Goal: Task Accomplishment & Management: Complete application form

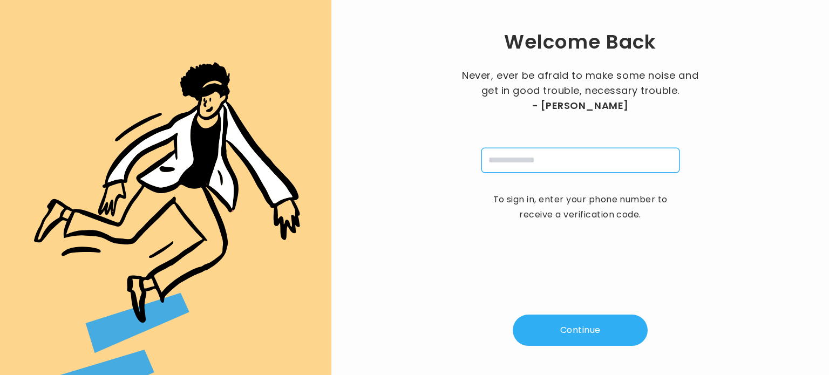
click at [564, 162] on input "tel" at bounding box center [580, 160] width 198 height 25
type input "**********"
click at [572, 325] on button "Continue" at bounding box center [580, 330] width 135 height 31
type input "*"
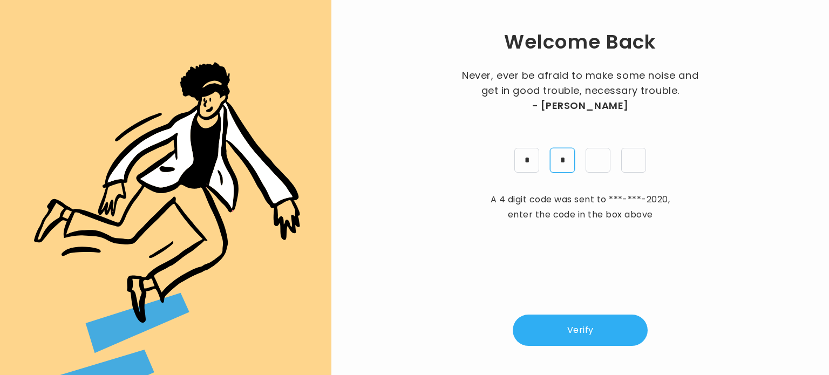
type input "*"
click at [583, 327] on button "Verify" at bounding box center [580, 330] width 135 height 31
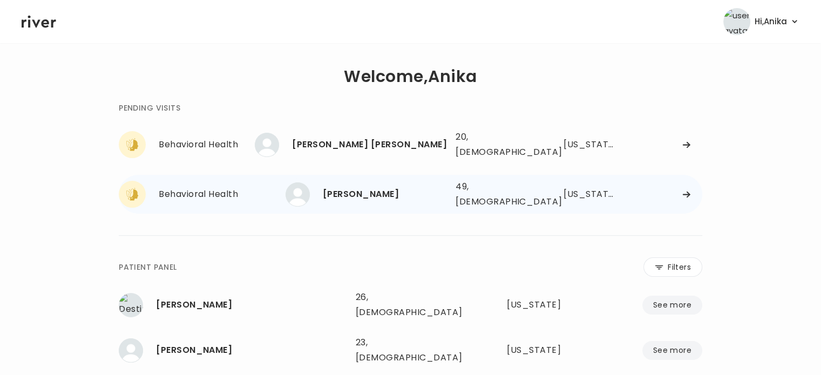
click at [378, 187] on div "[PERSON_NAME]" at bounding box center [385, 194] width 124 height 15
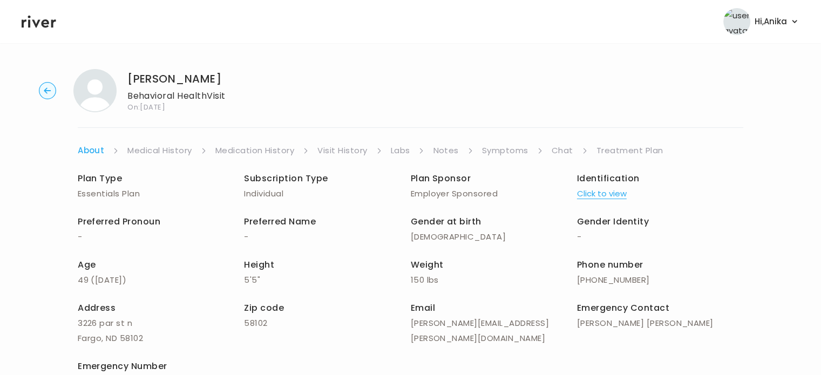
click at [599, 198] on button "Click to view" at bounding box center [602, 193] width 50 height 15
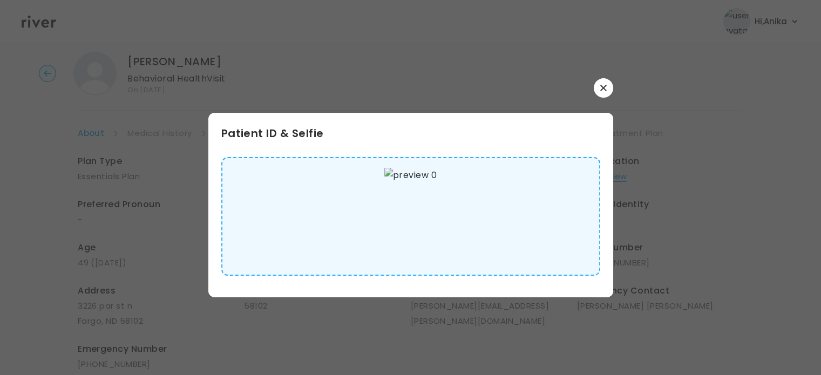
scroll to position [16, 0]
click at [600, 91] on button "button" at bounding box center [603, 87] width 19 height 19
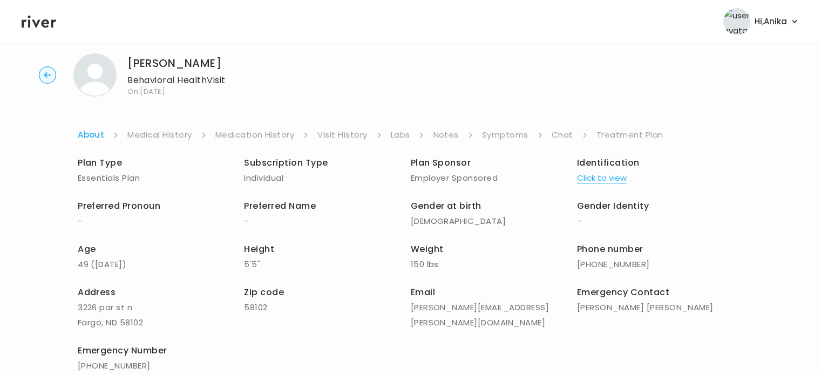
click at [162, 135] on link "Medical History" at bounding box center [159, 134] width 64 height 15
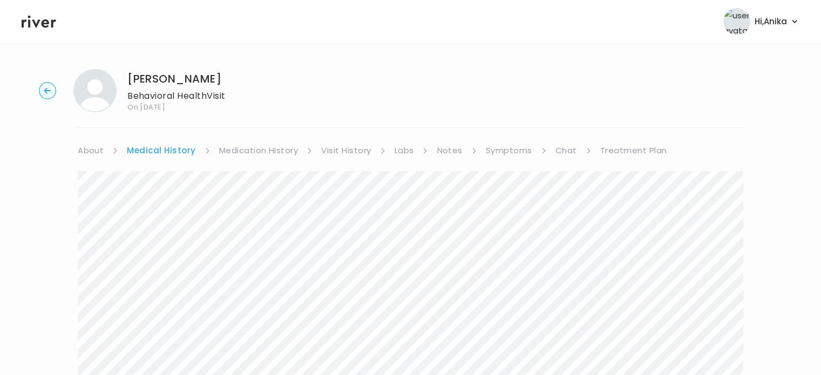
click at [250, 153] on link "Medication History" at bounding box center [258, 150] width 79 height 15
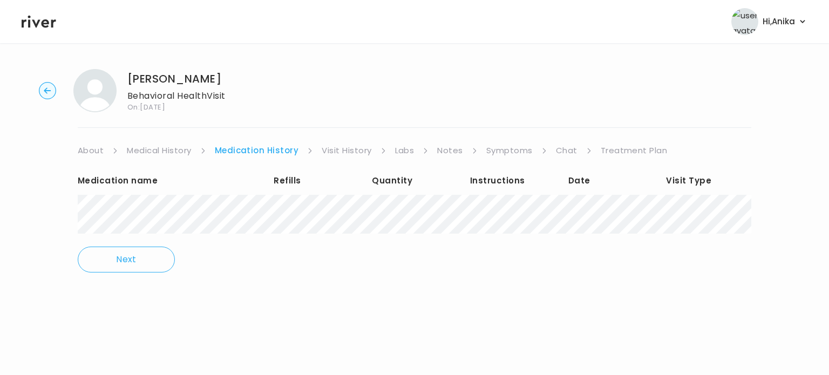
click at [322, 151] on link "Visit History" at bounding box center [347, 150] width 50 height 15
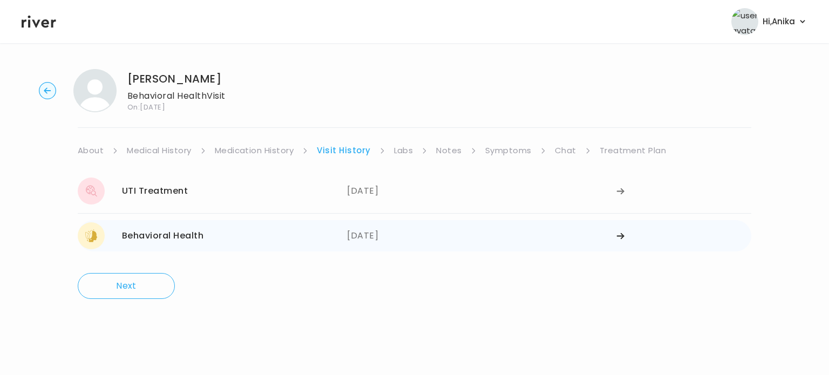
click at [386, 235] on div "09/02/2025" at bounding box center [481, 235] width 269 height 27
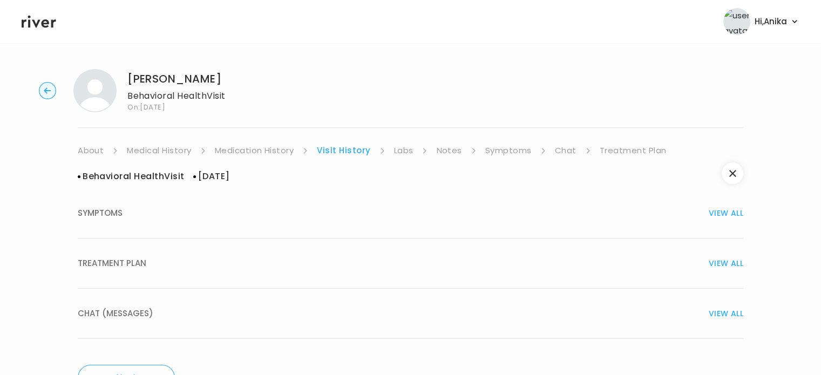
click at [412, 279] on button "TREATMENT PLAN VIEW ALL" at bounding box center [411, 264] width 666 height 50
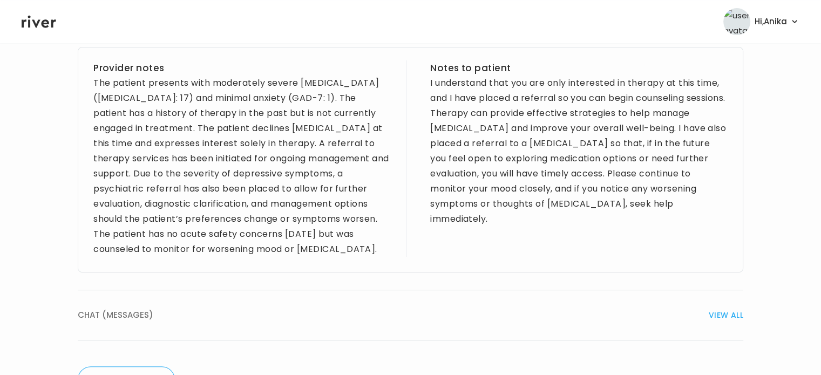
scroll to position [453, 0]
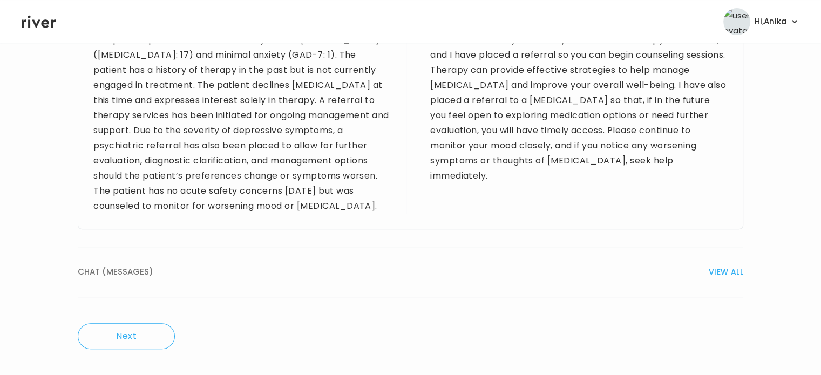
click at [734, 272] on span "VIEW ALL" at bounding box center [726, 271] width 35 height 15
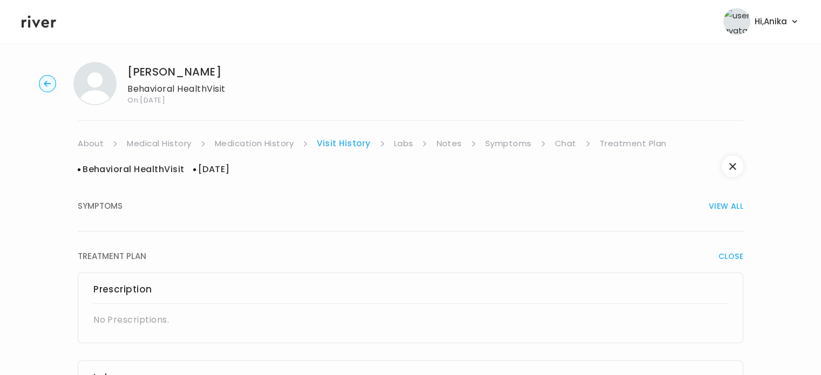
scroll to position [0, 0]
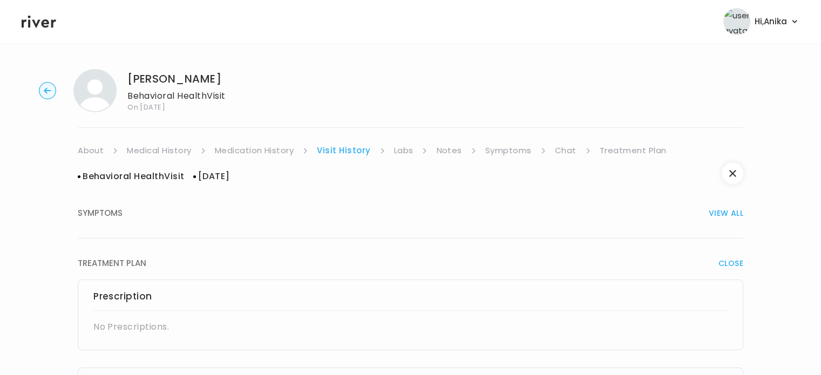
click at [406, 156] on link "Labs" at bounding box center [403, 150] width 19 height 15
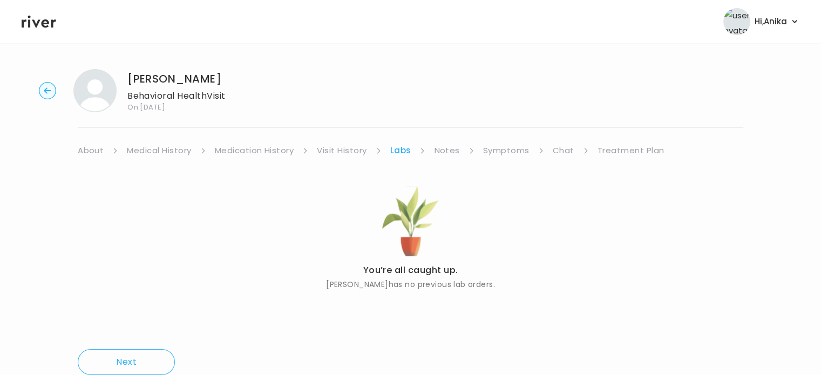
click at [451, 155] on link "Notes" at bounding box center [446, 150] width 25 height 15
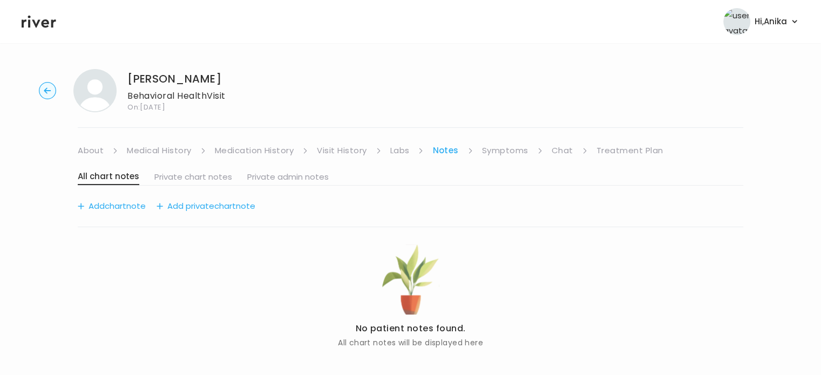
click at [502, 144] on link "Symptoms" at bounding box center [505, 150] width 46 height 15
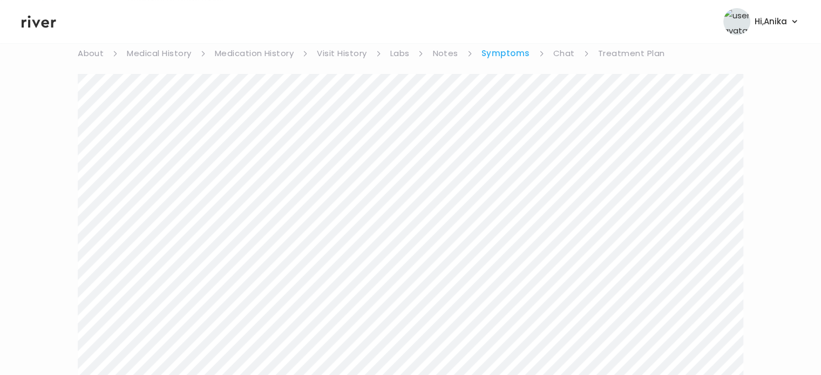
scroll to position [97, 0]
click at [561, 52] on link "Chat" at bounding box center [564, 53] width 22 height 15
click at [54, 215] on div "STEPHANIE REILLY Behavioral Health Visit On: 18 Sep 2025 About Medical History …" at bounding box center [410, 155] width 821 height 522
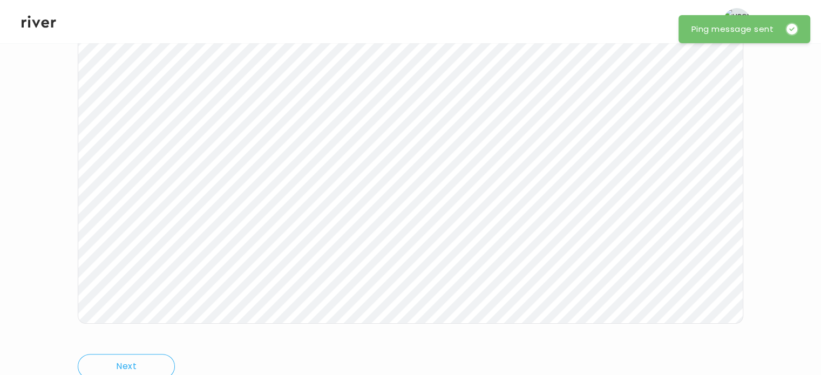
click at [40, 24] on icon at bounding box center [39, 21] width 35 height 16
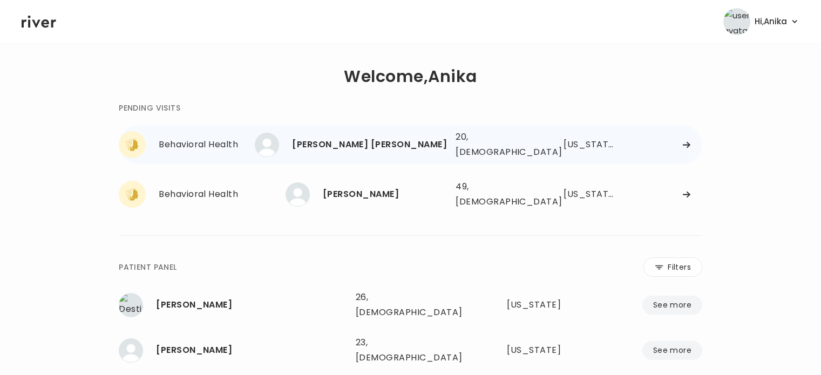
click at [428, 140] on div "MCKENNA KRAMER" at bounding box center [369, 144] width 155 height 15
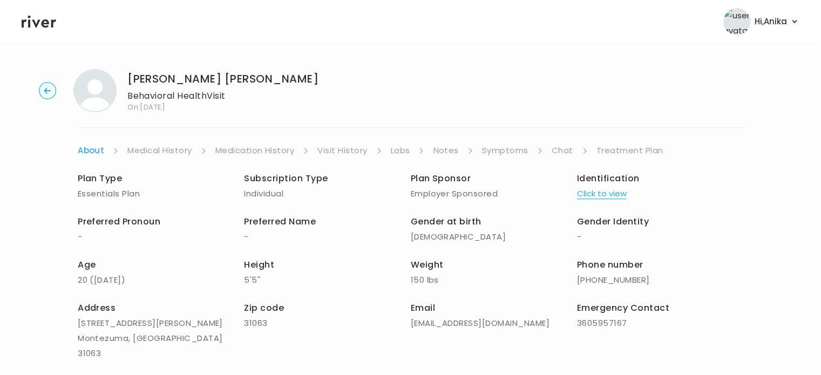
click at [609, 192] on button "Click to view" at bounding box center [602, 193] width 50 height 15
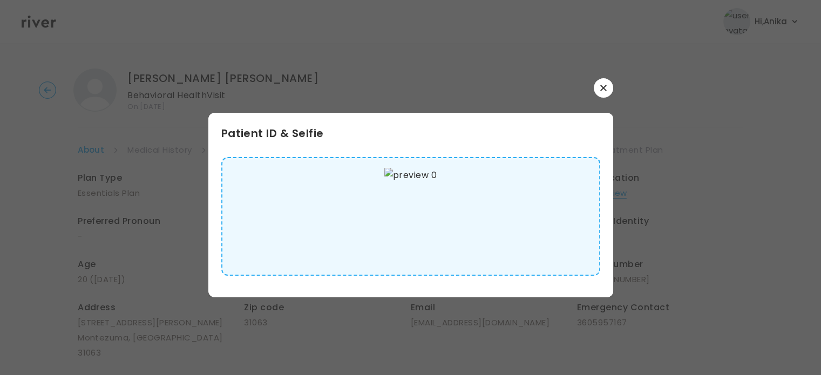
scroll to position [5, 0]
click at [604, 92] on button "button" at bounding box center [603, 87] width 19 height 19
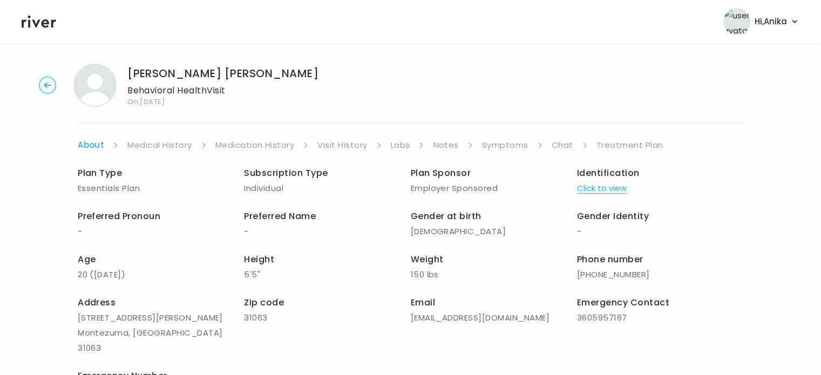
click at [184, 146] on link "Medical History" at bounding box center [159, 145] width 64 height 15
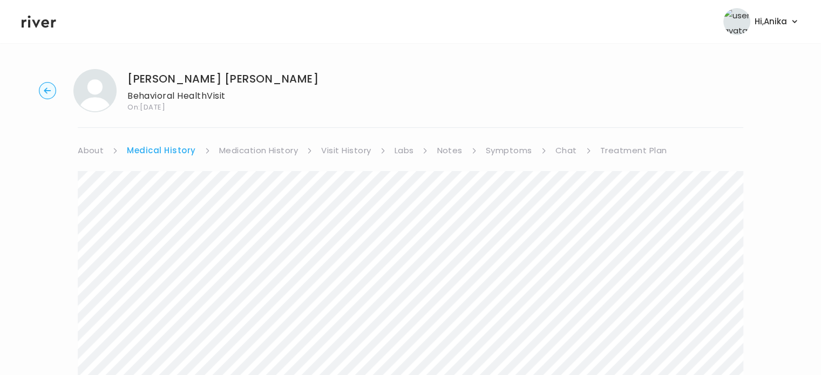
click at [277, 153] on link "Medication History" at bounding box center [258, 150] width 79 height 15
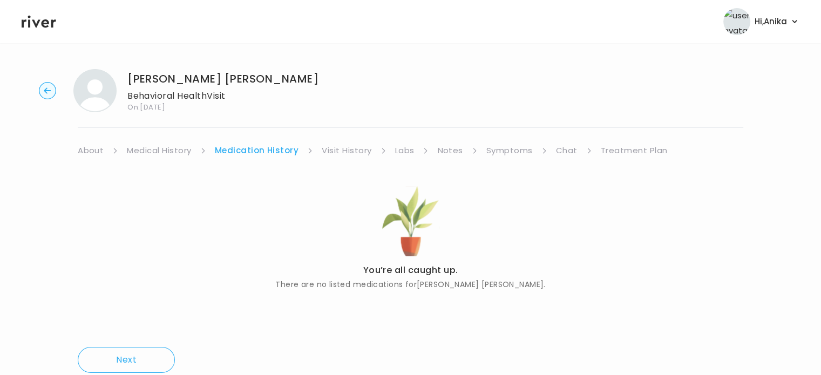
click at [345, 147] on link "Visit History" at bounding box center [347, 150] width 50 height 15
click at [402, 150] on link "Labs" at bounding box center [403, 150] width 19 height 15
click at [445, 148] on link "Notes" at bounding box center [446, 150] width 25 height 15
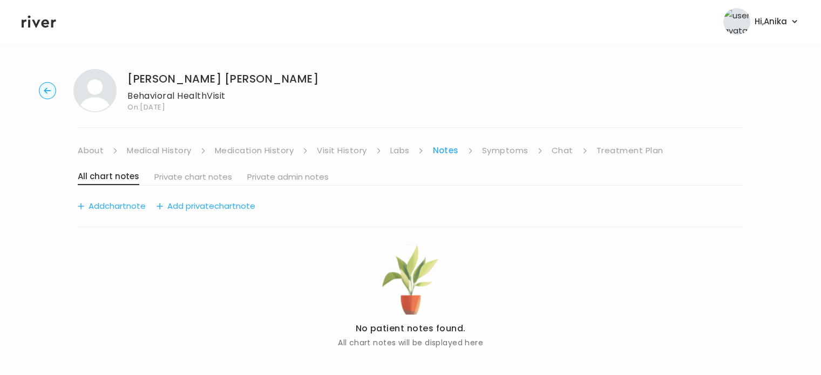
click at [500, 149] on link "Symptoms" at bounding box center [505, 150] width 46 height 15
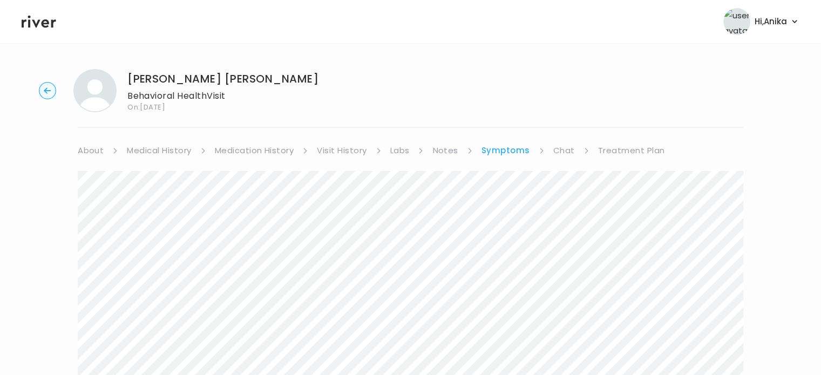
click at [615, 151] on link "Treatment Plan" at bounding box center [631, 150] width 67 height 15
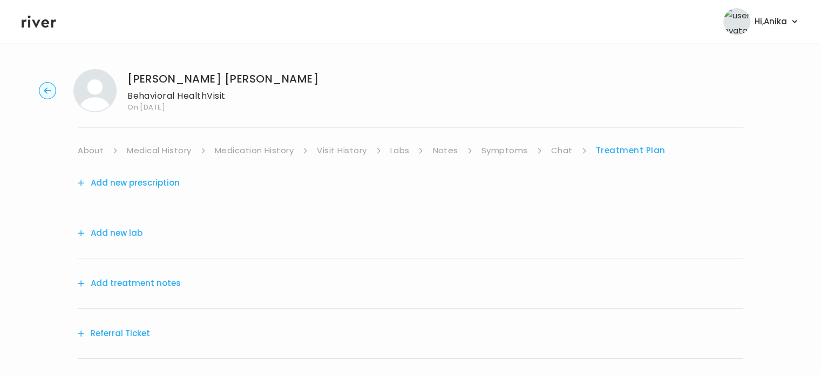
click at [145, 288] on button "Add treatment notes" at bounding box center [129, 283] width 103 height 15
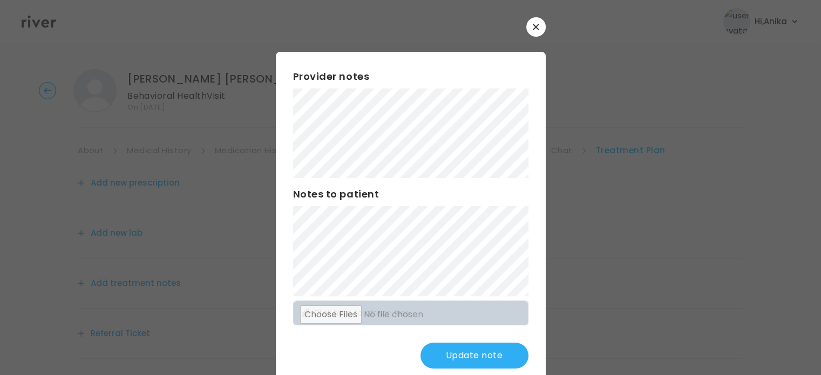
click at [448, 355] on button "Update note" at bounding box center [474, 356] width 108 height 26
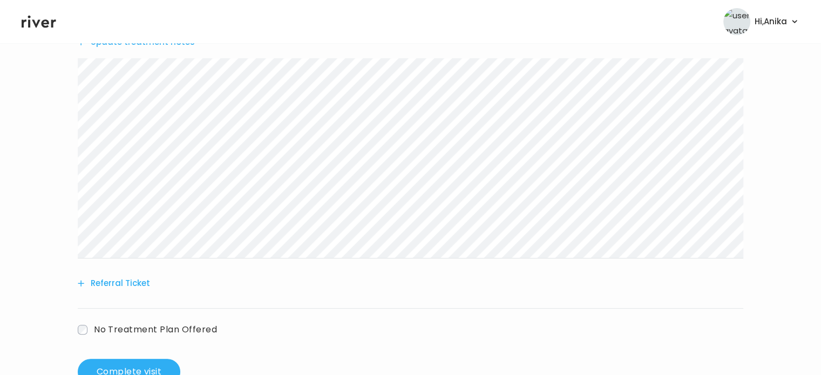
scroll to position [276, 0]
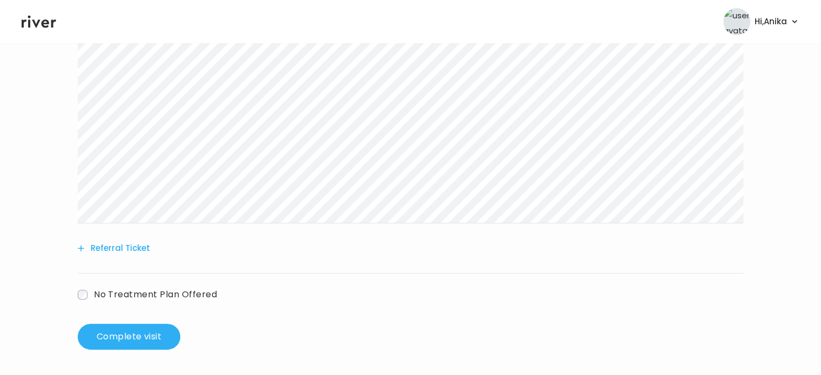
click at [127, 249] on button "Referral Ticket" at bounding box center [114, 248] width 72 height 15
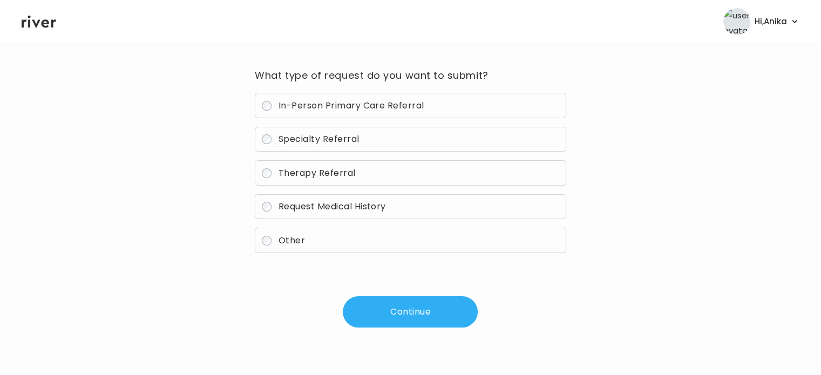
scroll to position [77, 0]
click at [284, 181] on label "Therapy Referral" at bounding box center [410, 173] width 311 height 25
click at [380, 303] on button "Continue" at bounding box center [410, 312] width 135 height 31
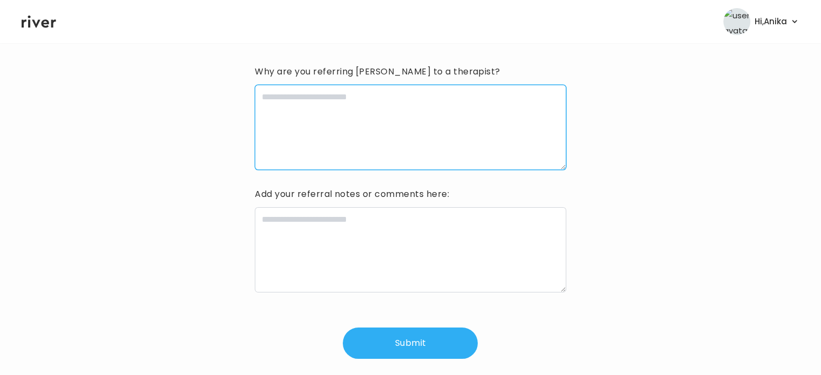
click at [348, 135] on textarea at bounding box center [410, 127] width 311 height 85
type textarea "**********"
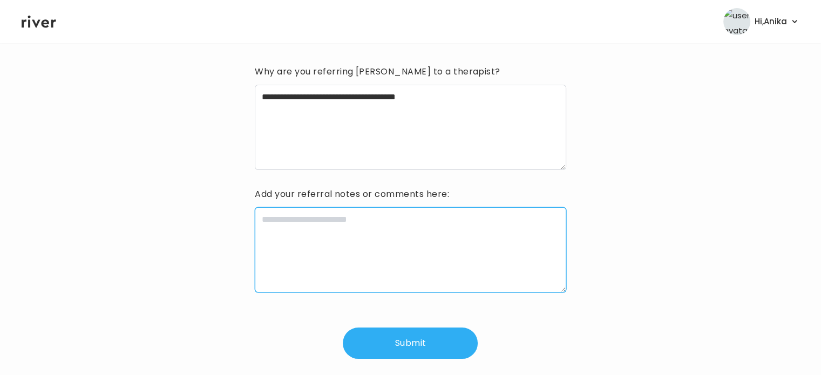
click at [317, 241] on textarea at bounding box center [410, 249] width 311 height 85
type textarea "**********"
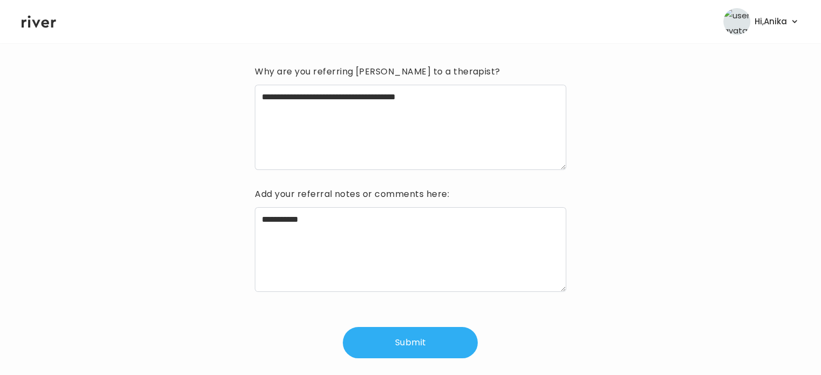
drag, startPoint x: 423, startPoint y: 348, endPoint x: 457, endPoint y: 166, distance: 185.1
click at [457, 166] on div "**********" at bounding box center [410, 210] width 311 height 295
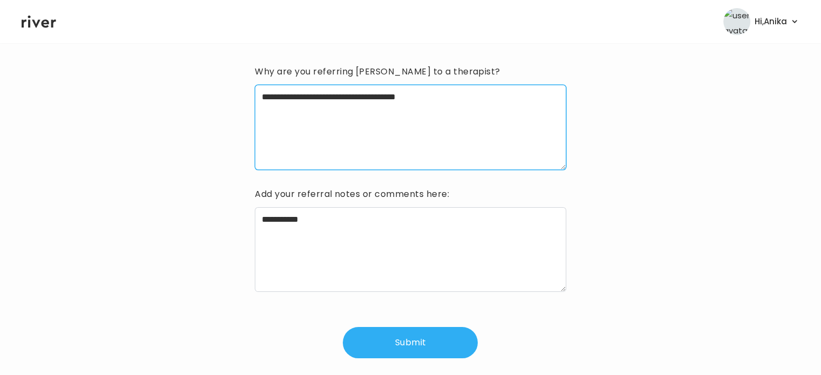
click at [471, 94] on textarea "**********" at bounding box center [410, 127] width 311 height 85
type textarea "**********"
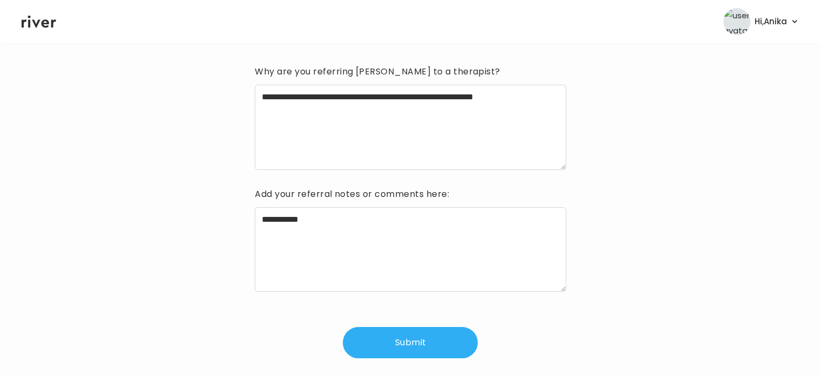
click at [391, 338] on button "Submit" at bounding box center [410, 342] width 135 height 31
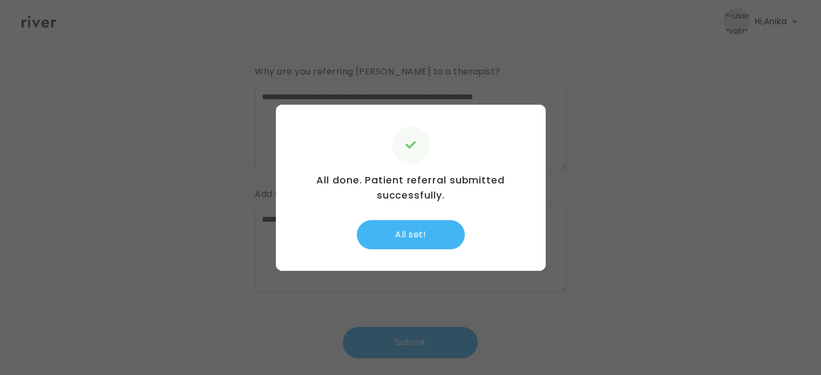
click at [413, 228] on button "All set!" at bounding box center [411, 234] width 108 height 29
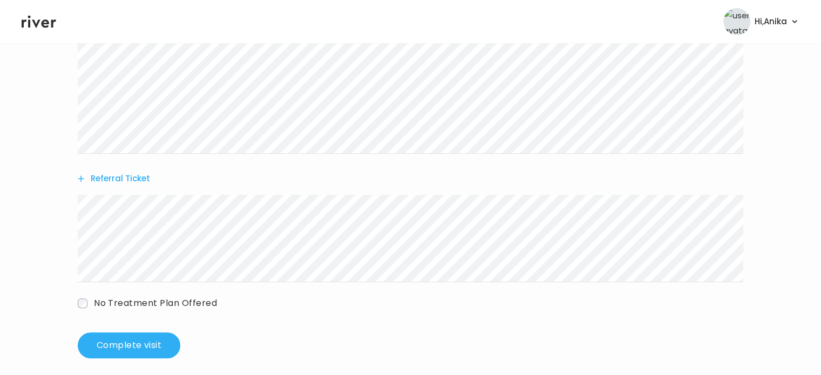
scroll to position [349, 0]
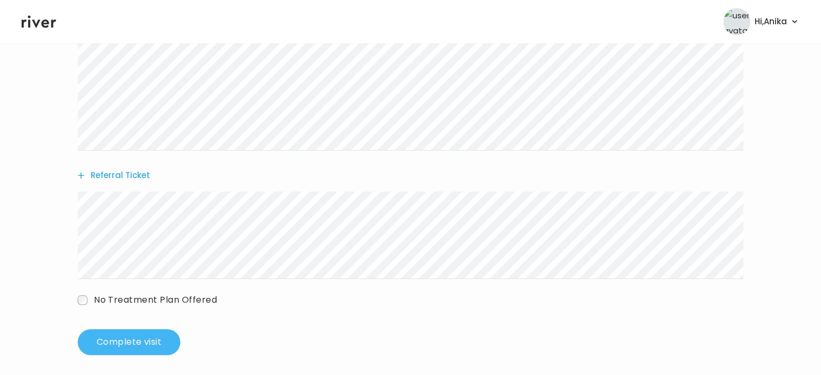
click at [148, 344] on button "Complete visit" at bounding box center [129, 342] width 103 height 26
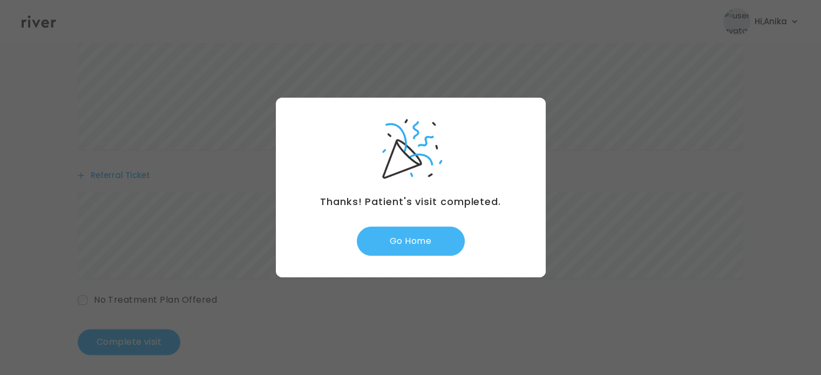
click at [431, 240] on button "Go Home" at bounding box center [411, 241] width 108 height 29
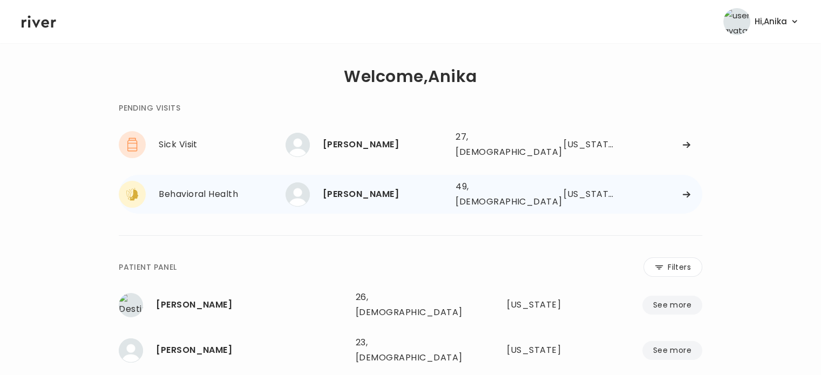
click at [386, 187] on div "[PERSON_NAME]" at bounding box center [385, 194] width 124 height 15
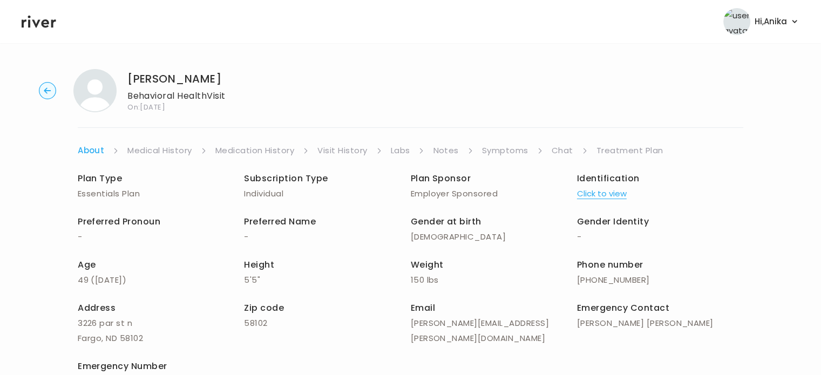
click at [558, 152] on link "Chat" at bounding box center [563, 150] width 22 height 15
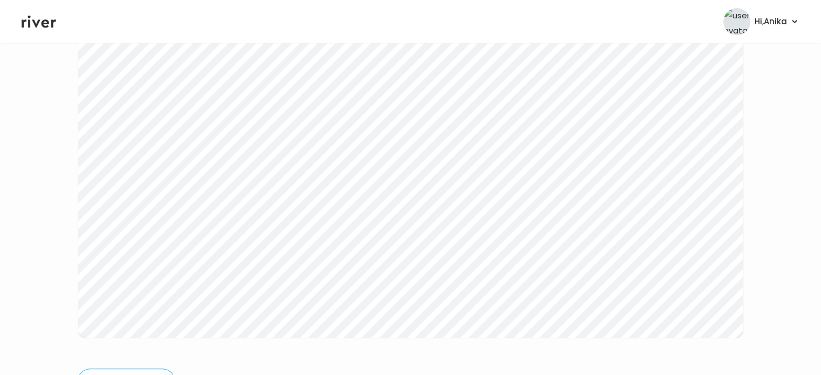
scroll to position [180, 0]
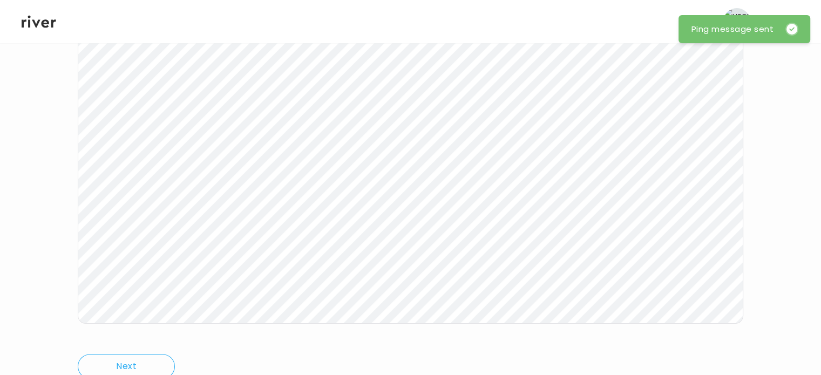
click at [37, 18] on icon at bounding box center [39, 21] width 35 height 16
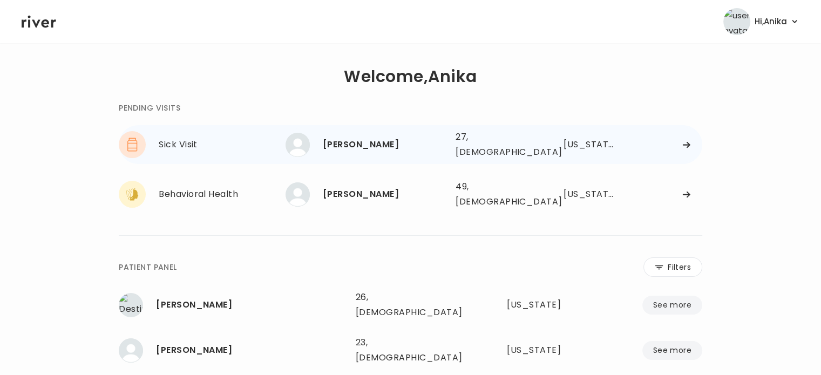
click at [470, 142] on div "27, Male" at bounding box center [494, 145] width 77 height 30
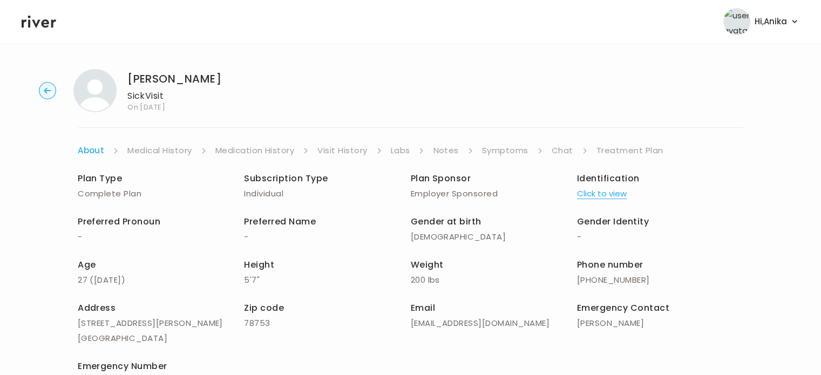
click at [598, 194] on button "Click to view" at bounding box center [602, 193] width 50 height 15
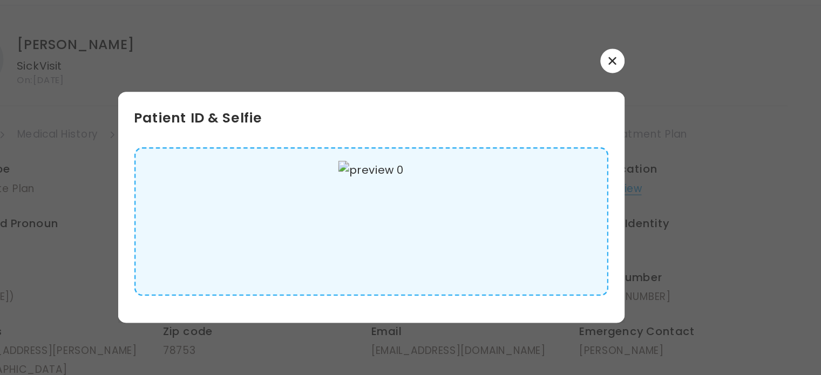
scroll to position [4, 0]
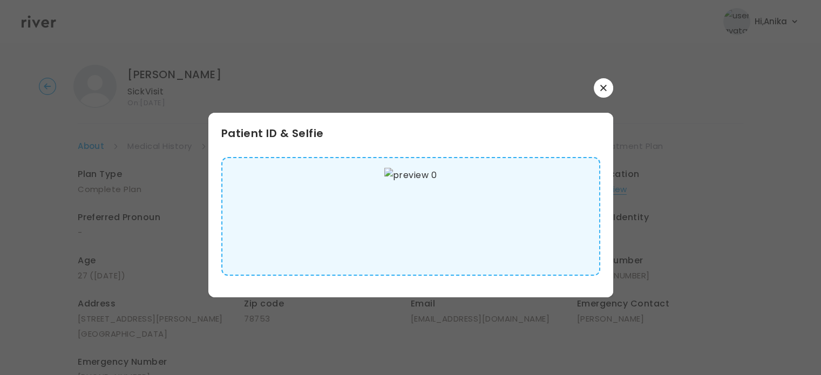
click at [596, 74] on div at bounding box center [410, 187] width 821 height 375
click at [601, 94] on button "button" at bounding box center [603, 87] width 19 height 19
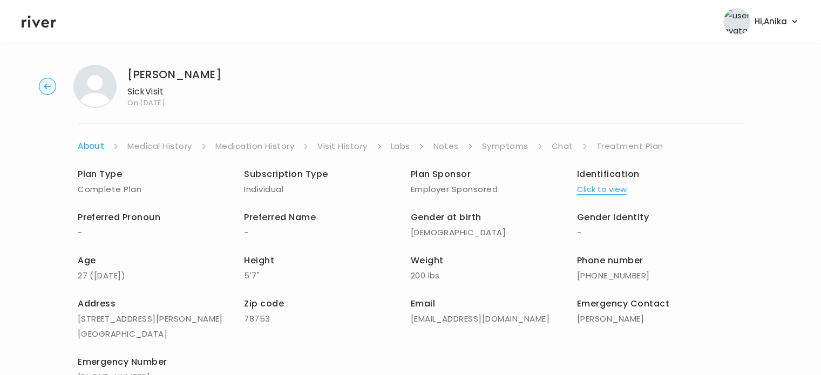
click at [171, 148] on link "Medical History" at bounding box center [159, 146] width 64 height 15
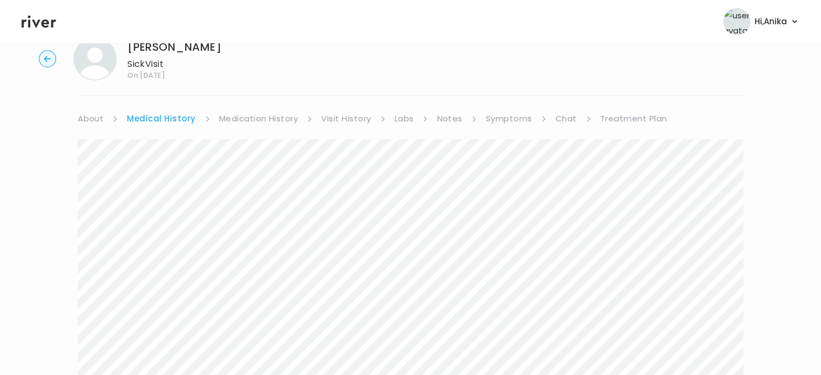
scroll to position [21, 0]
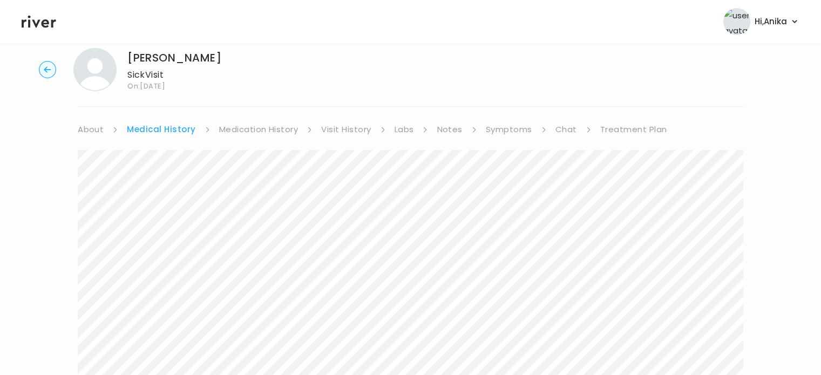
click at [245, 130] on link "Medication History" at bounding box center [258, 129] width 79 height 15
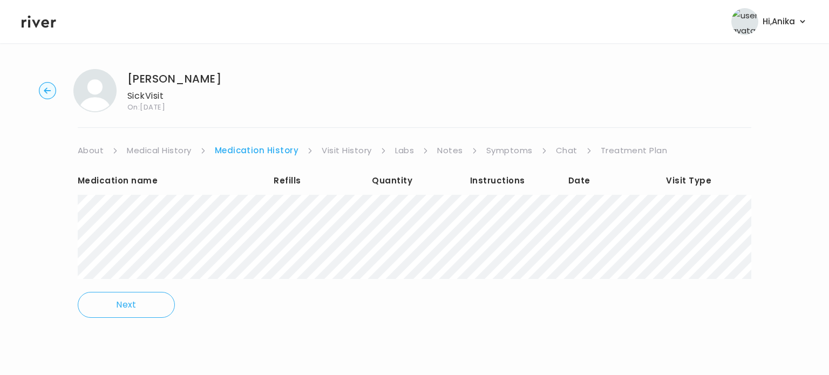
click at [353, 156] on link "Visit History" at bounding box center [347, 150] width 50 height 15
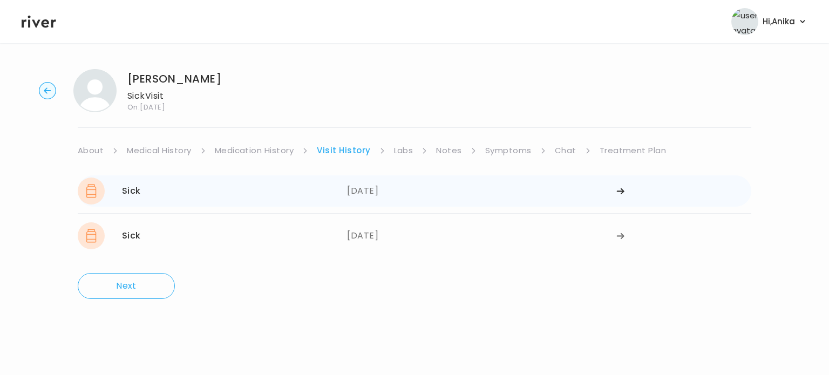
click at [389, 194] on div "09/08/2025" at bounding box center [481, 191] width 269 height 27
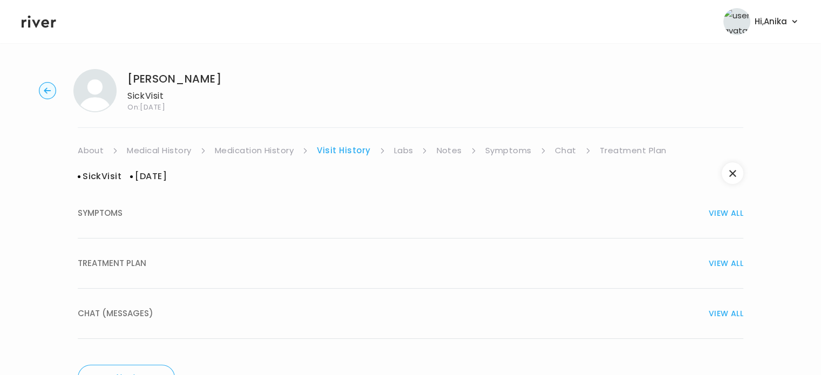
click at [404, 264] on div "TREATMENT PLAN VIEW ALL" at bounding box center [411, 263] width 666 height 15
click at [406, 151] on link "Labs" at bounding box center [403, 150] width 19 height 15
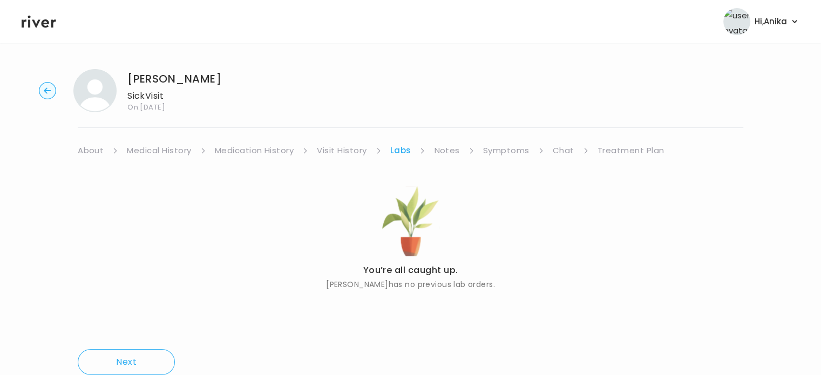
click at [443, 150] on link "Notes" at bounding box center [446, 150] width 25 height 15
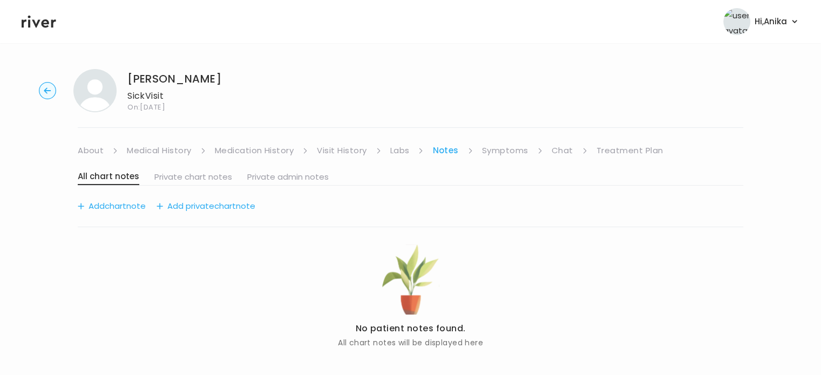
click at [496, 148] on link "Symptoms" at bounding box center [505, 150] width 46 height 15
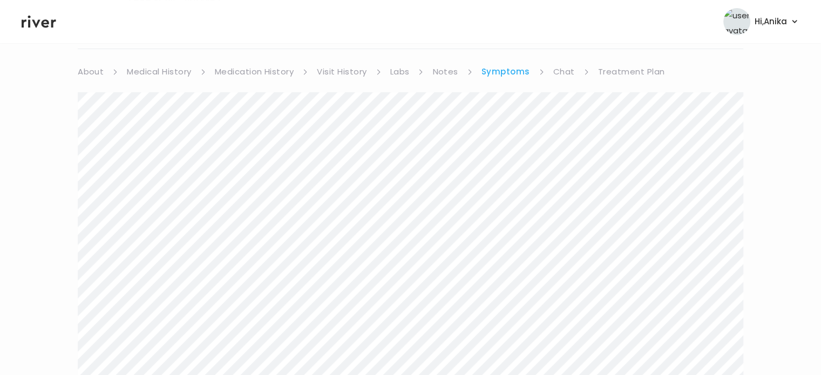
scroll to position [73, 0]
click at [566, 73] on link "Chat" at bounding box center [564, 77] width 22 height 15
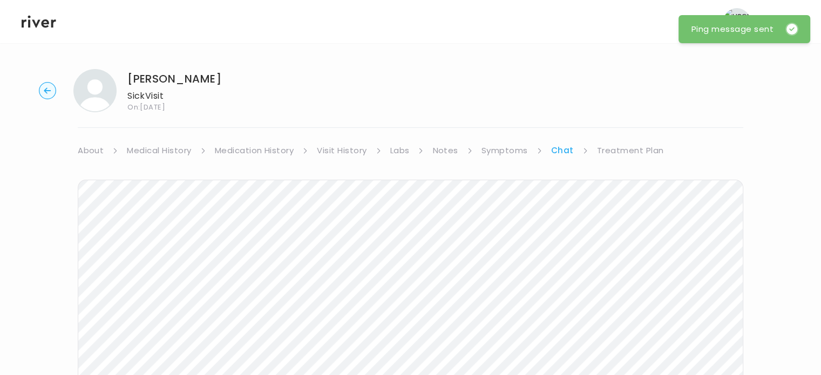
click at [39, 26] on icon at bounding box center [39, 21] width 35 height 16
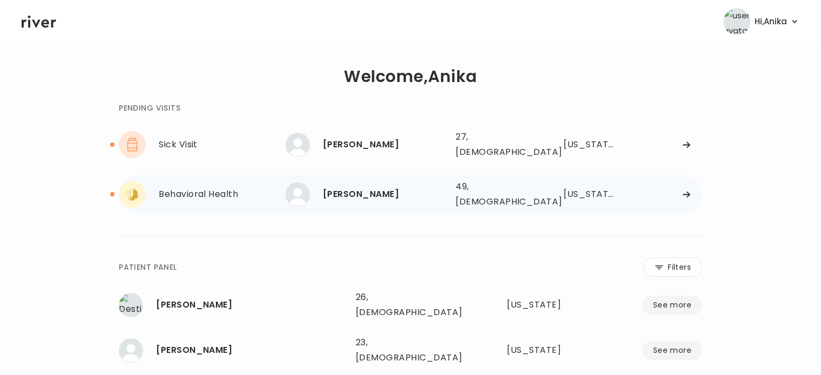
click at [367, 187] on div "STEPHANIE REILLY" at bounding box center [385, 194] width 124 height 15
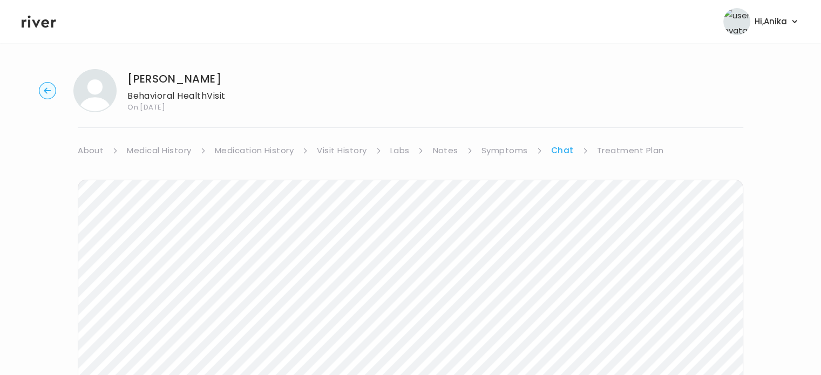
click at [651, 149] on link "Treatment Plan" at bounding box center [630, 150] width 67 height 15
click at [151, 280] on button "Add treatment notes" at bounding box center [129, 283] width 103 height 15
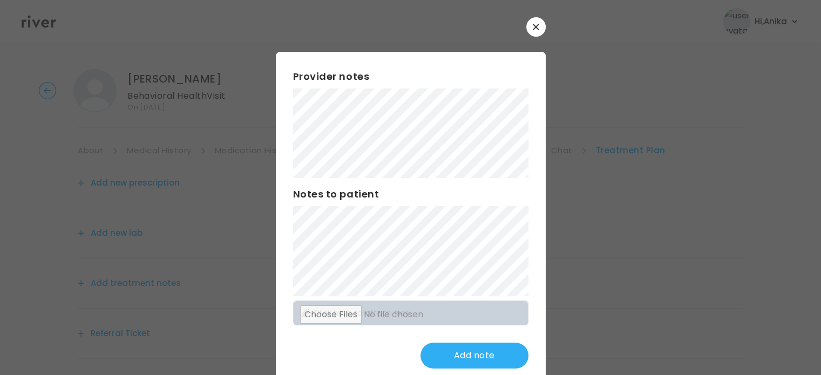
click at [527, 32] on button "button" at bounding box center [535, 26] width 19 height 19
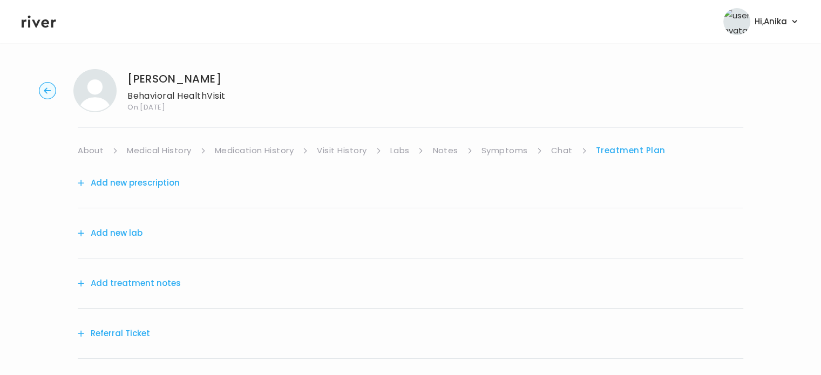
click at [496, 150] on link "Symptoms" at bounding box center [504, 150] width 46 height 15
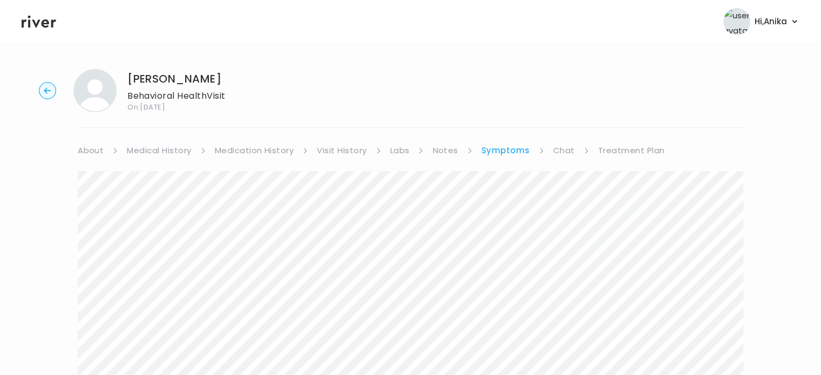
click at [289, 148] on link "Medication History" at bounding box center [254, 150] width 79 height 15
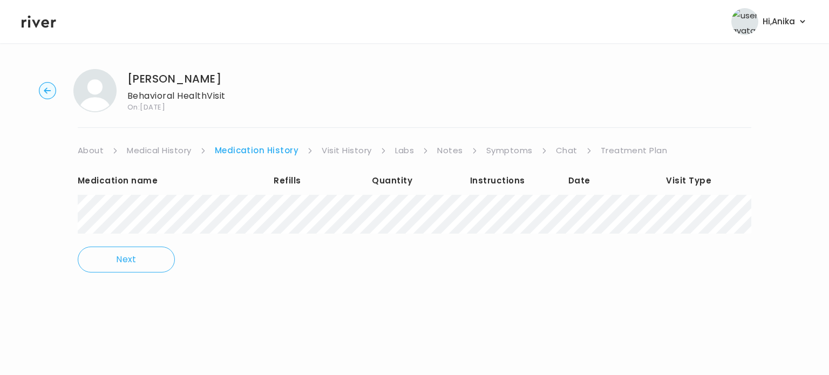
click at [341, 148] on link "Visit History" at bounding box center [347, 150] width 50 height 15
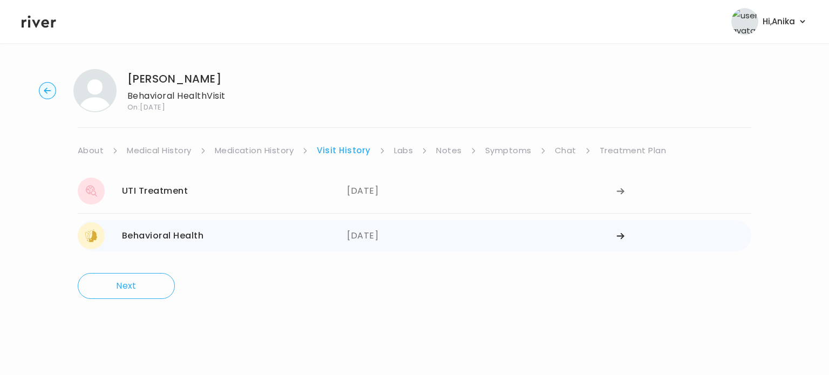
click at [626, 235] on div at bounding box center [683, 235] width 135 height 27
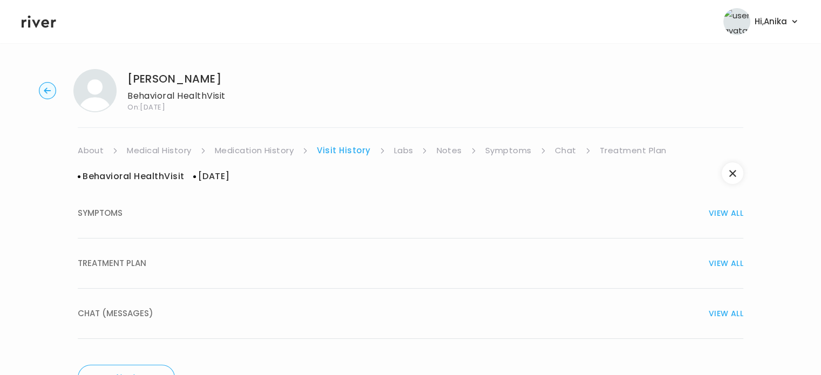
click at [720, 259] on span "VIEW ALL" at bounding box center [726, 263] width 35 height 15
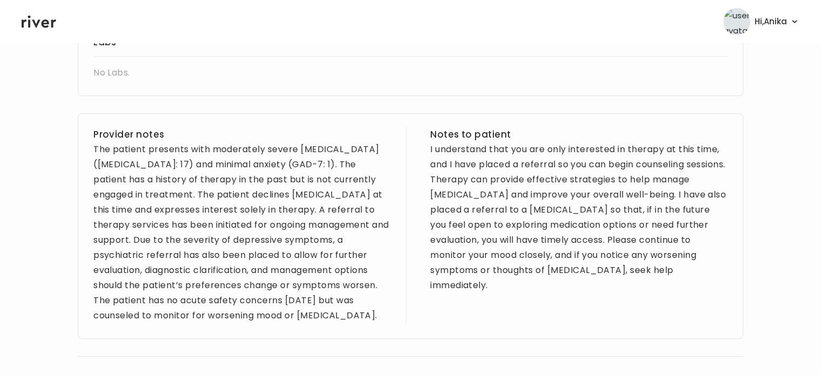
scroll to position [369, 0]
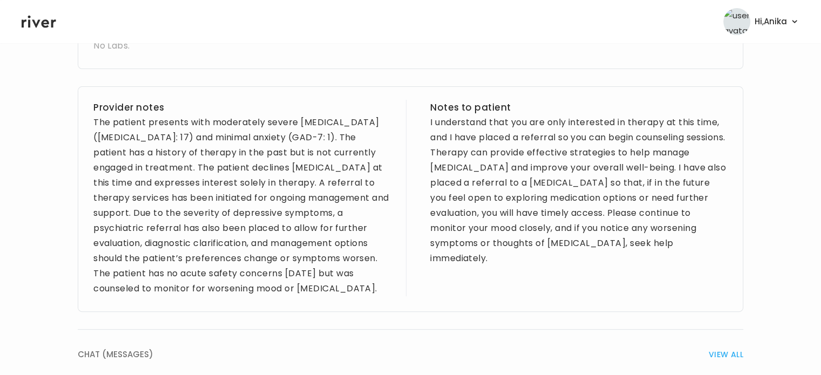
click at [284, 293] on div "The patient presents with moderately severe depression (PHQ-9: 17) and minimal …" at bounding box center [241, 205] width 297 height 181
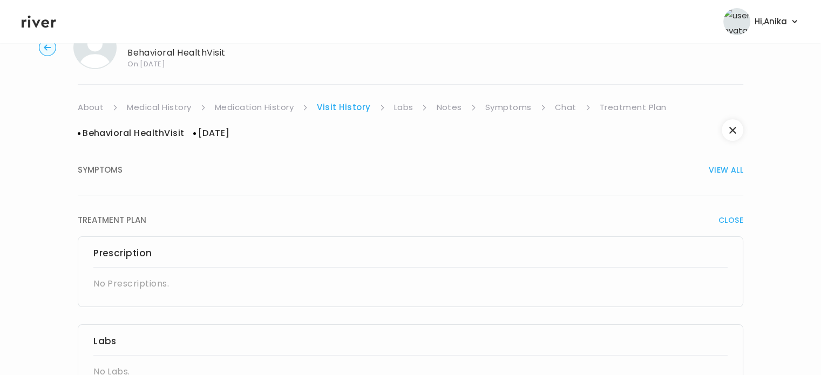
scroll to position [21, 0]
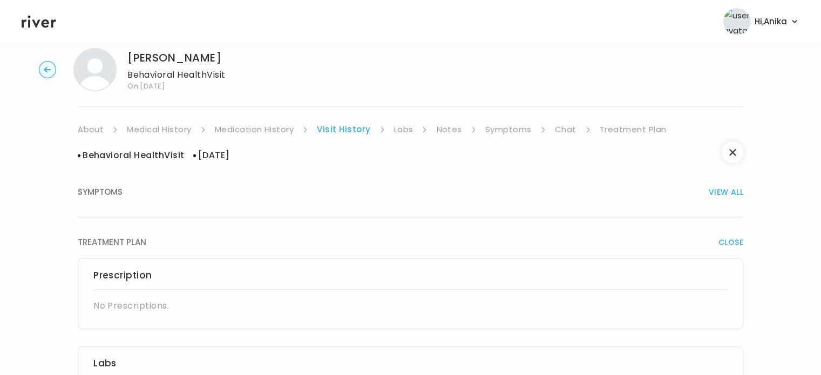
click at [732, 200] on button "SYMPTOMS VIEW ALL" at bounding box center [411, 192] width 666 height 50
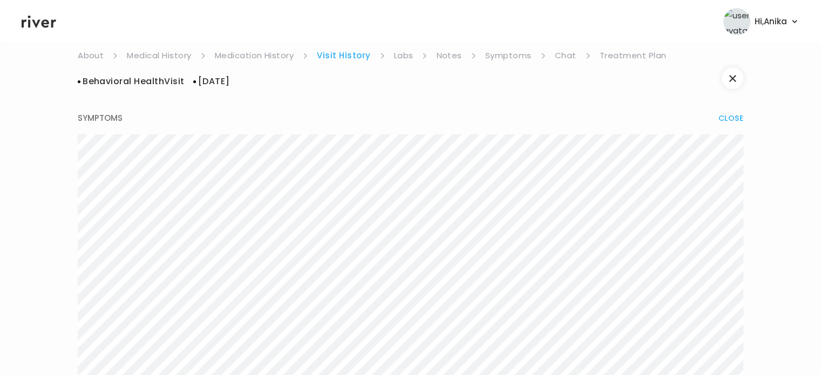
scroll to position [95, 0]
click at [615, 51] on link "Treatment Plan" at bounding box center [633, 55] width 67 height 15
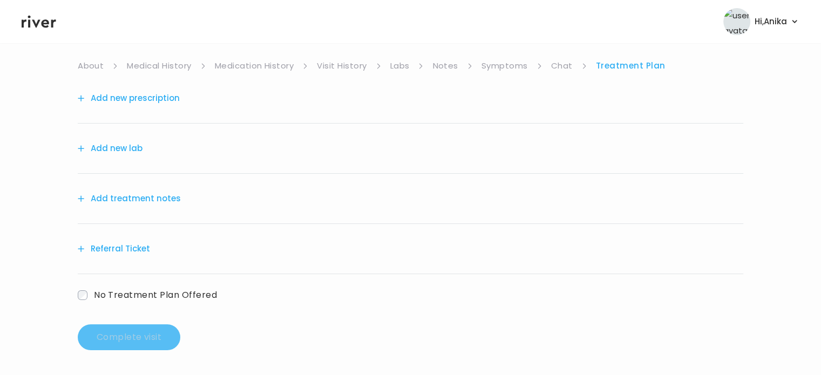
click at [330, 69] on link "Visit History" at bounding box center [342, 65] width 50 height 15
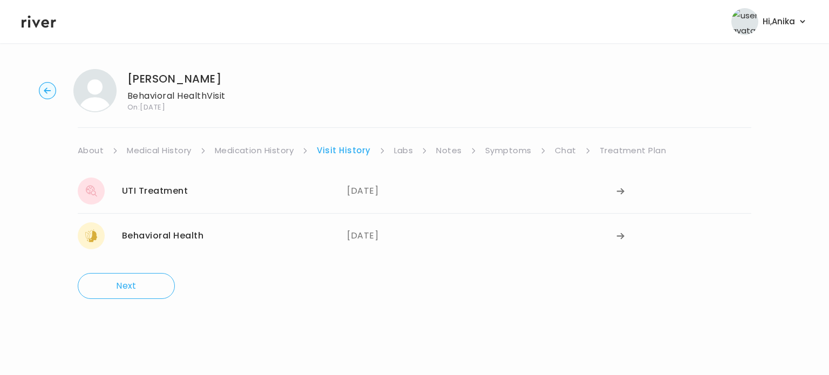
click at [501, 155] on link "Symptoms" at bounding box center [508, 150] width 46 height 15
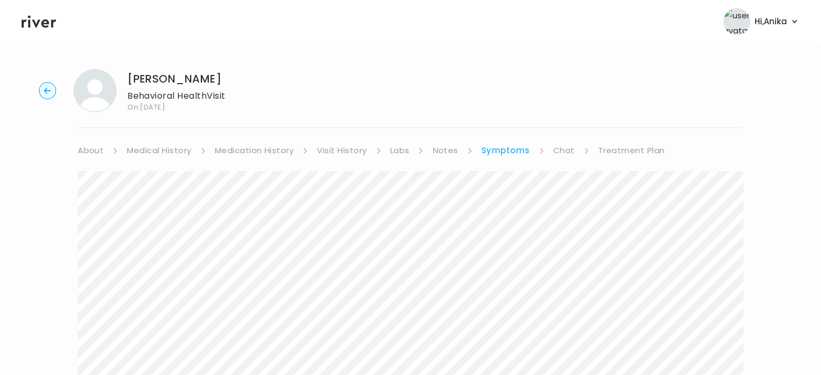
click at [630, 148] on link "Treatment Plan" at bounding box center [631, 150] width 67 height 15
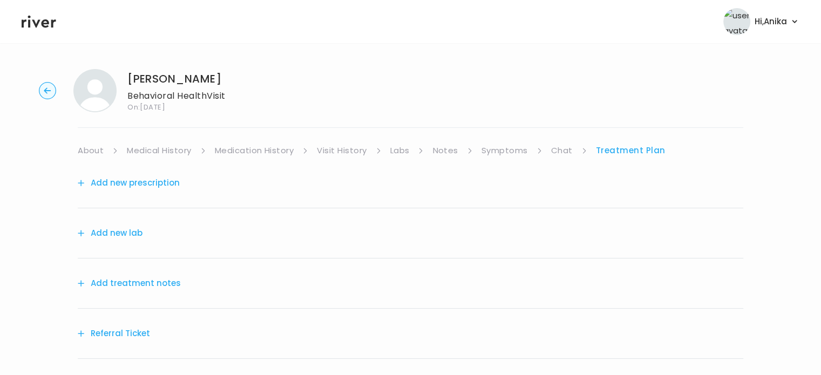
click at [150, 272] on div "Add treatment notes" at bounding box center [411, 284] width 666 height 50
click at [150, 284] on button "Add treatment notes" at bounding box center [129, 283] width 103 height 15
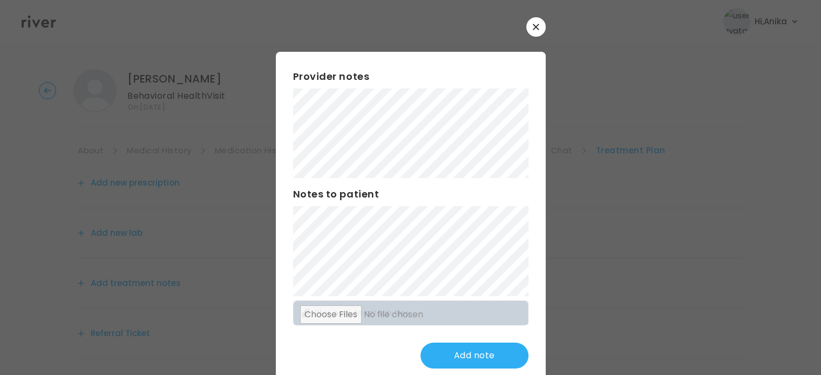
click at [393, 86] on div "Provider notes" at bounding box center [410, 123] width 235 height 109
click at [462, 358] on button "Update note" at bounding box center [474, 356] width 108 height 26
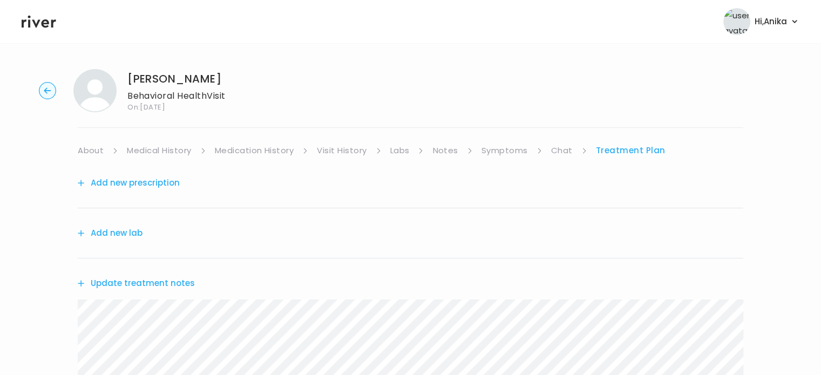
click at [508, 152] on link "Symptoms" at bounding box center [504, 150] width 46 height 15
click at [609, 153] on link "Treatment Plan" at bounding box center [631, 150] width 67 height 15
click at [134, 277] on button "Update treatment notes" at bounding box center [136, 283] width 117 height 15
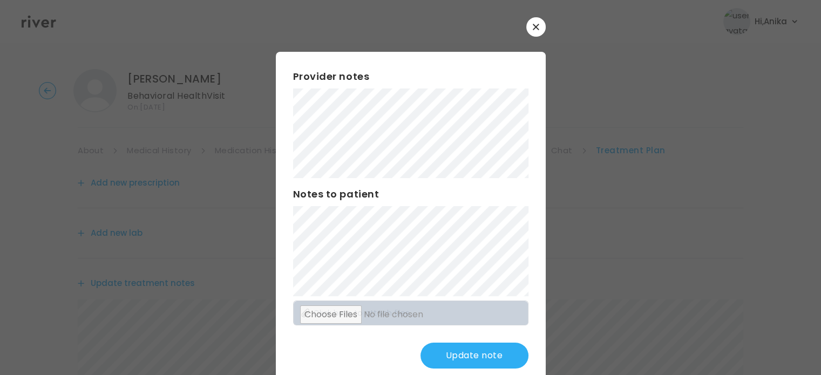
click at [469, 360] on button "Update note" at bounding box center [474, 356] width 108 height 26
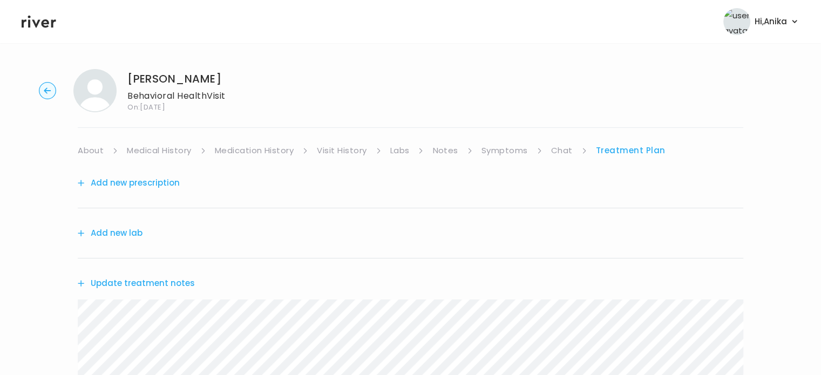
click at [161, 182] on button "Add new prescription" at bounding box center [129, 182] width 102 height 15
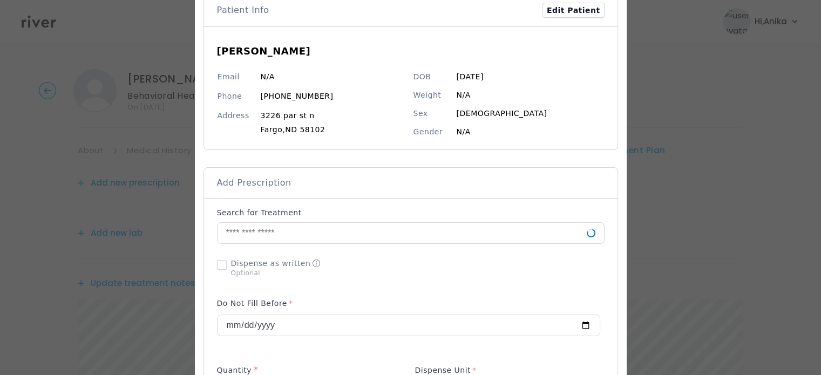
scroll to position [101, 0]
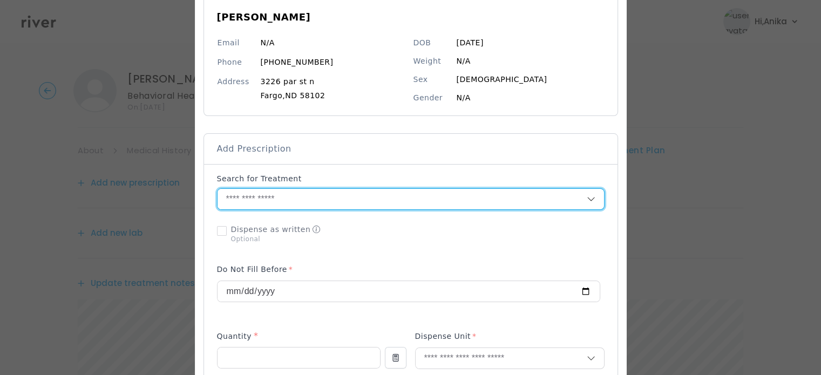
click at [369, 201] on input "text" at bounding box center [402, 199] width 369 height 21
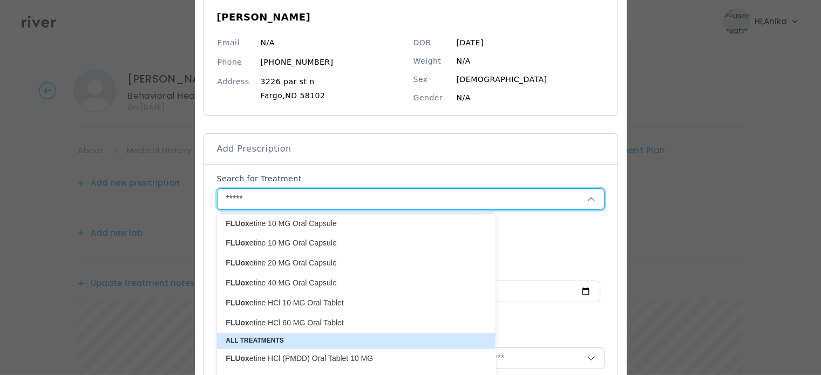
scroll to position [10, 0]
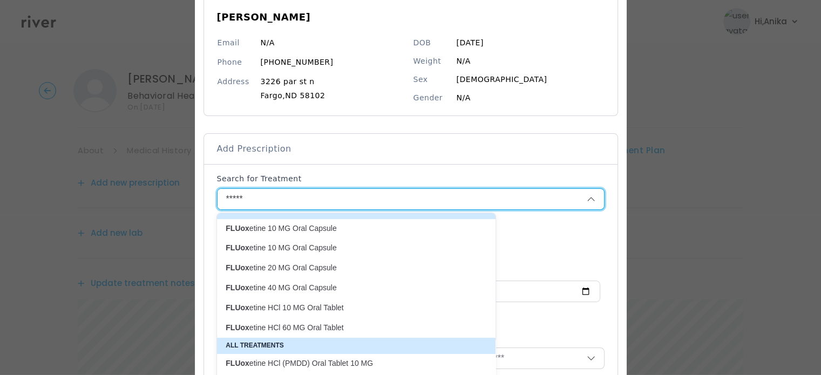
click at [319, 232] on p "FLUox etine 10 MG Oral Capsule" at bounding box center [350, 228] width 248 height 10
type input "**********"
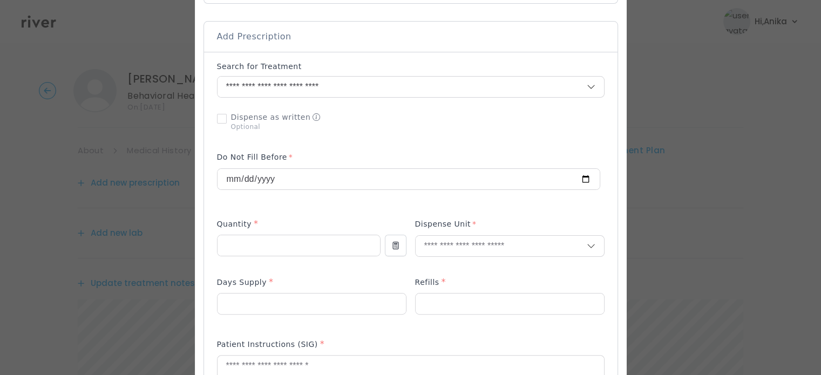
scroll to position [287, 0]
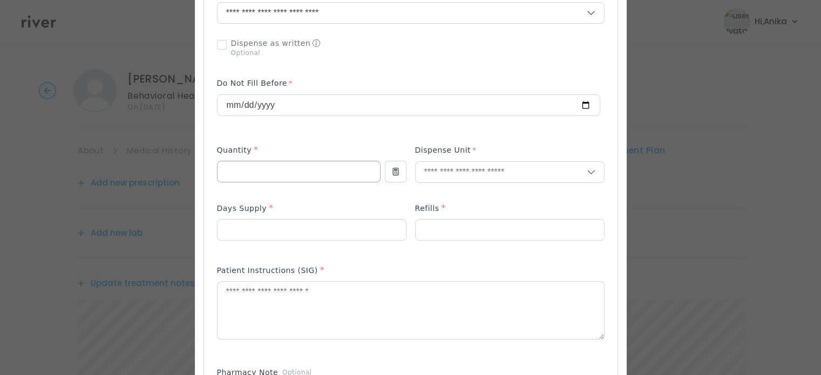
click at [315, 180] on input "number" at bounding box center [299, 171] width 162 height 21
type input "**"
click at [457, 173] on input "text" at bounding box center [501, 172] width 171 height 21
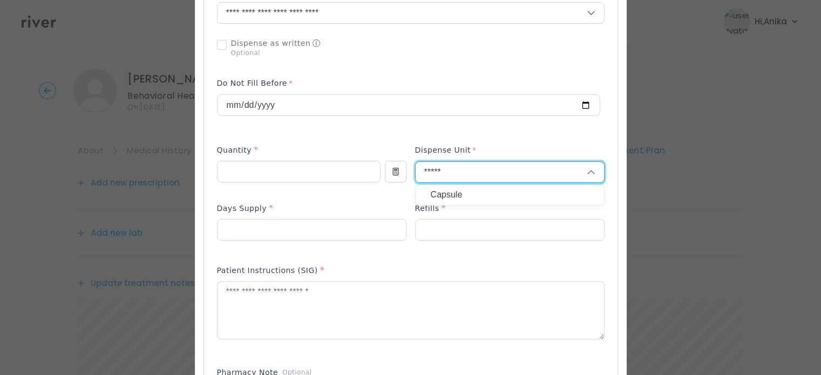
type input "*****"
click at [457, 191] on p "Capsule" at bounding box center [510, 195] width 158 height 16
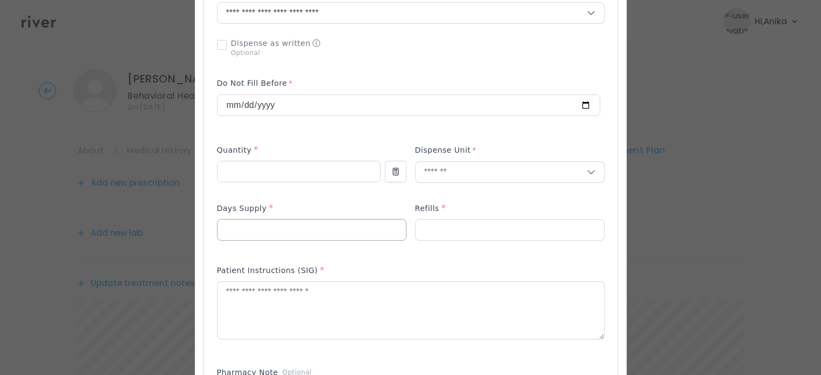
click at [359, 226] on input "number" at bounding box center [312, 230] width 188 height 21
type input "**"
click at [517, 228] on input "number" at bounding box center [510, 230] width 188 height 21
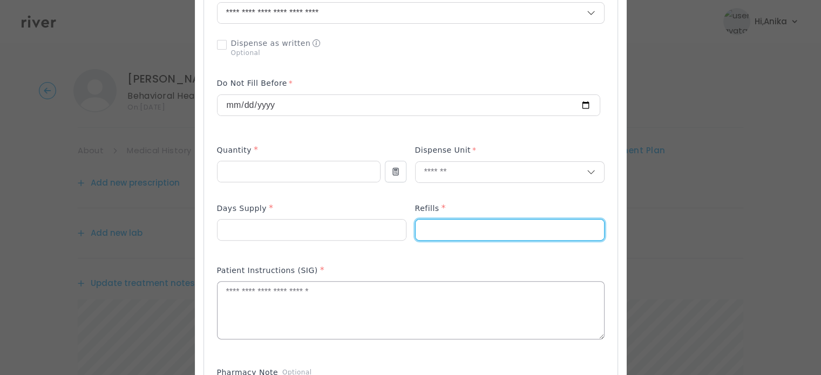
type input "*"
click at [490, 306] on textarea at bounding box center [411, 310] width 386 height 57
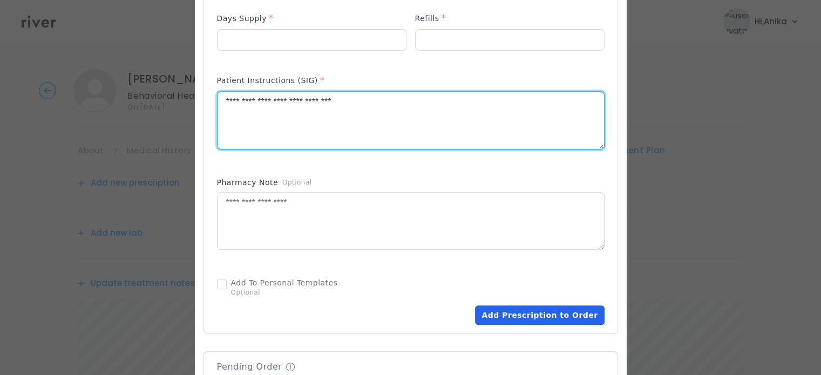
scroll to position [481, 0]
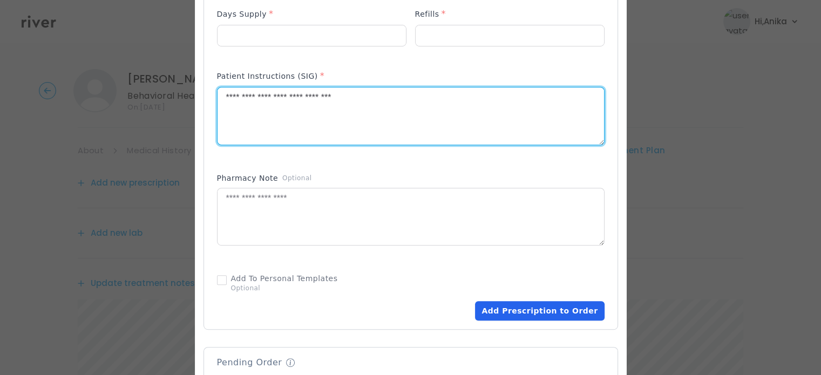
type textarea "**********"
click at [508, 306] on button "Add Prescription to Order" at bounding box center [539, 310] width 129 height 19
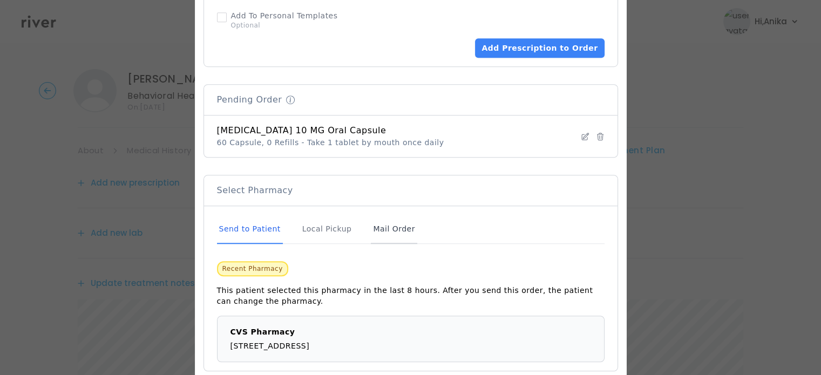
click at [383, 230] on div "Mail Order" at bounding box center [394, 229] width 46 height 29
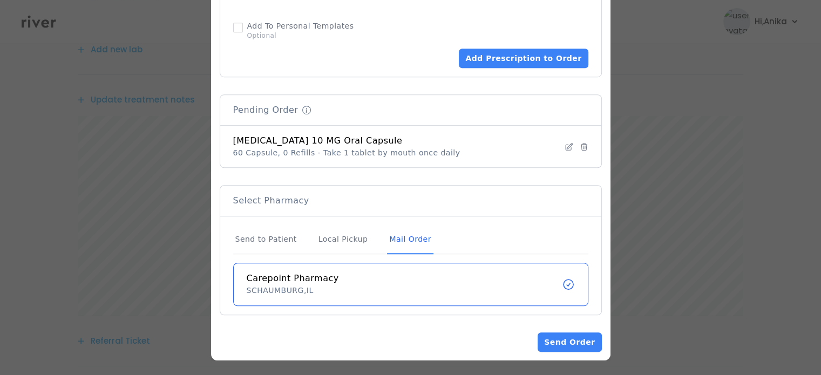
scroll to position [198, 0]
click at [558, 342] on button "Send Order" at bounding box center [570, 342] width 64 height 19
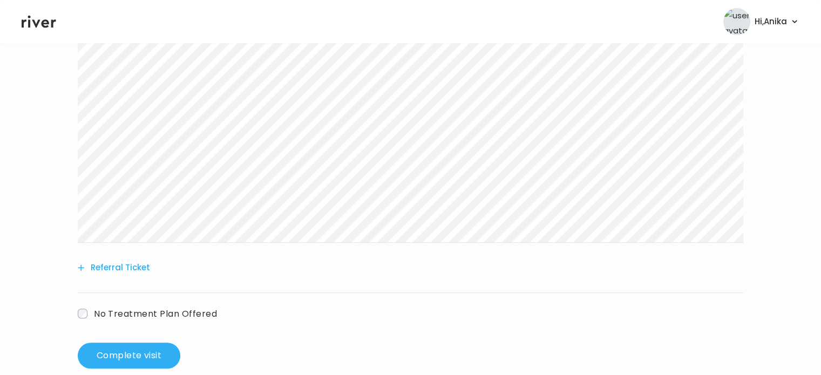
scroll to position [386, 0]
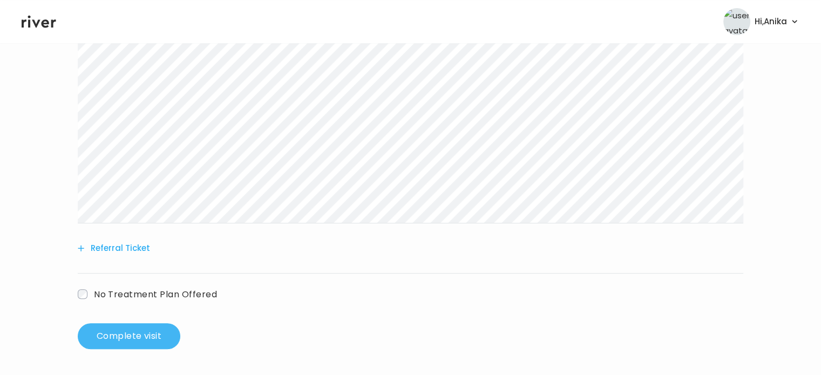
click at [143, 348] on button "Complete visit" at bounding box center [129, 336] width 103 height 26
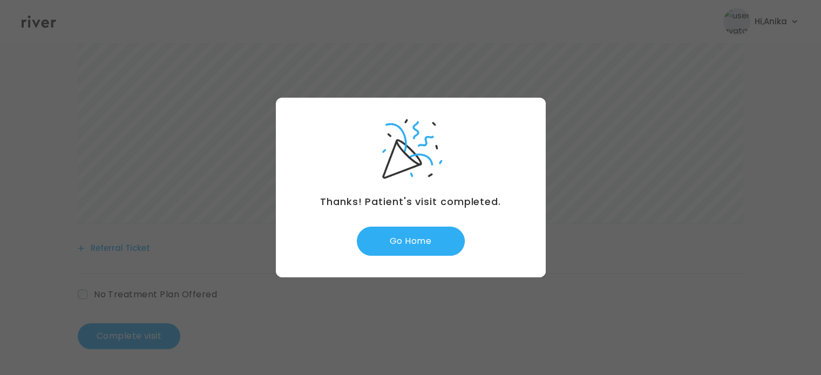
click at [413, 261] on div "Thanks! Patient's visit completed. Go Home" at bounding box center [411, 188] width 270 height 180
click at [414, 246] on button "Go Home" at bounding box center [411, 241] width 108 height 29
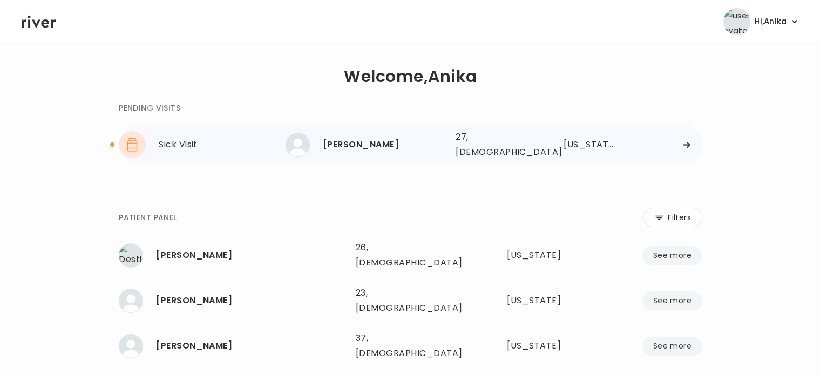
click at [425, 140] on div "[PERSON_NAME]" at bounding box center [385, 144] width 124 height 15
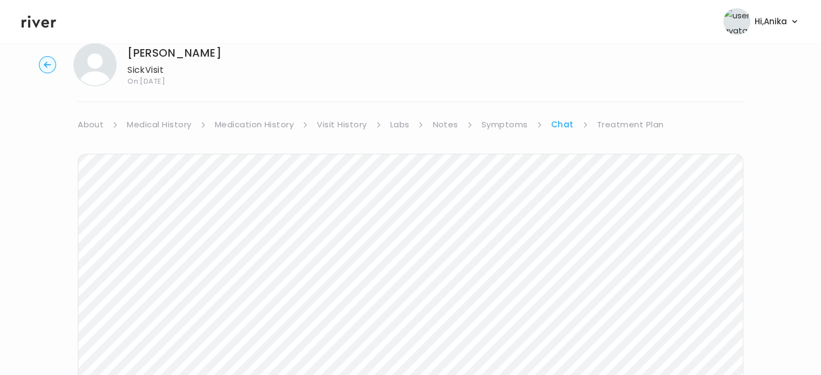
scroll to position [15, 0]
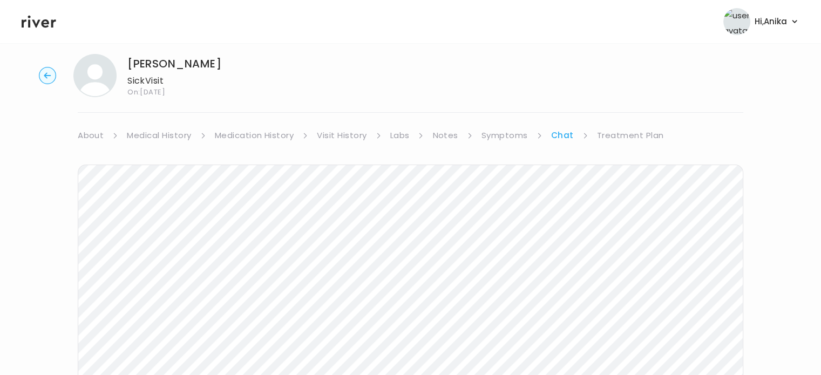
click at [513, 140] on link "Symptoms" at bounding box center [504, 135] width 46 height 15
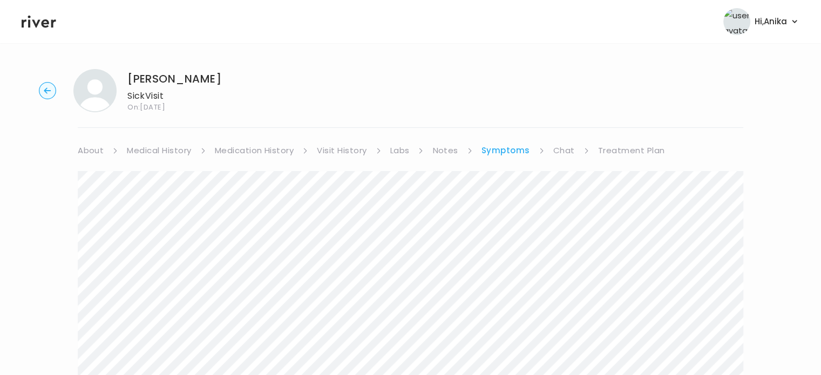
click at [157, 153] on link "Medical History" at bounding box center [159, 150] width 64 height 15
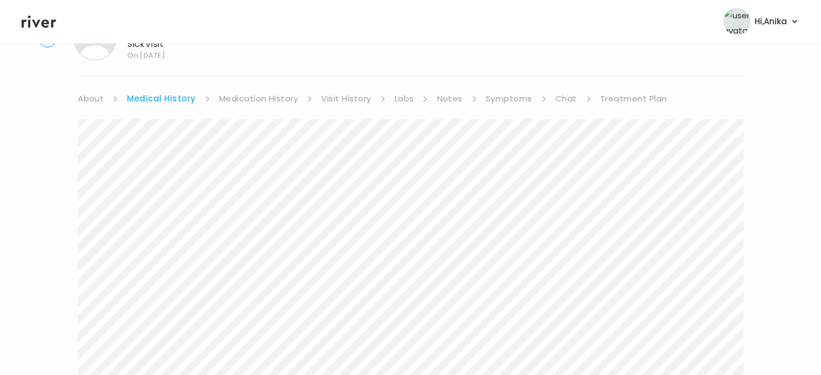
scroll to position [6, 0]
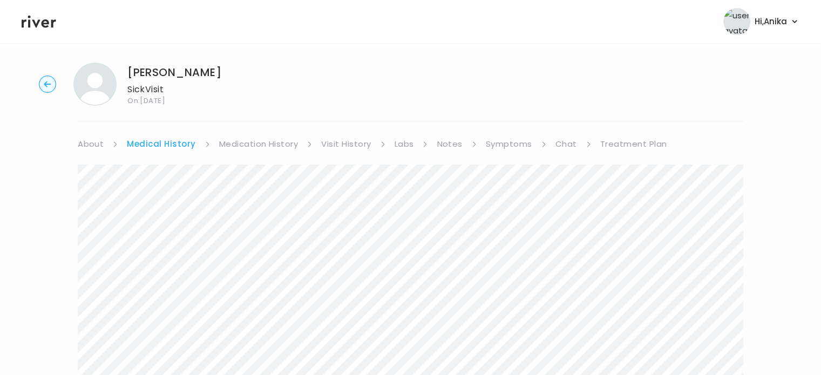
click at [559, 142] on link "Chat" at bounding box center [566, 144] width 22 height 15
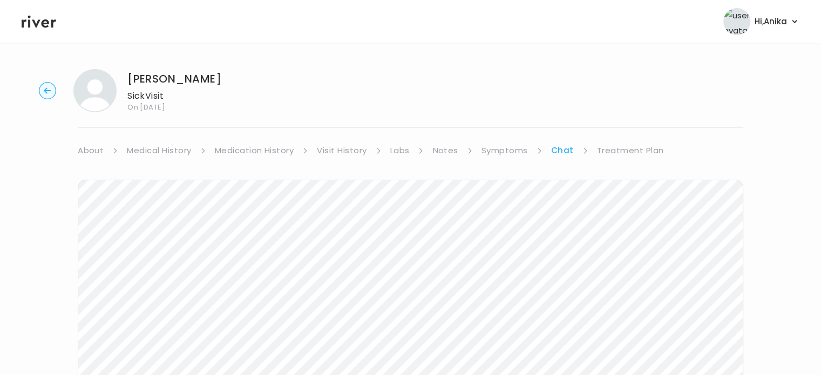
click at [510, 159] on div "Next Ping message sent" at bounding box center [411, 366] width 666 height 416
click at [508, 152] on link "Symptoms" at bounding box center [504, 150] width 46 height 15
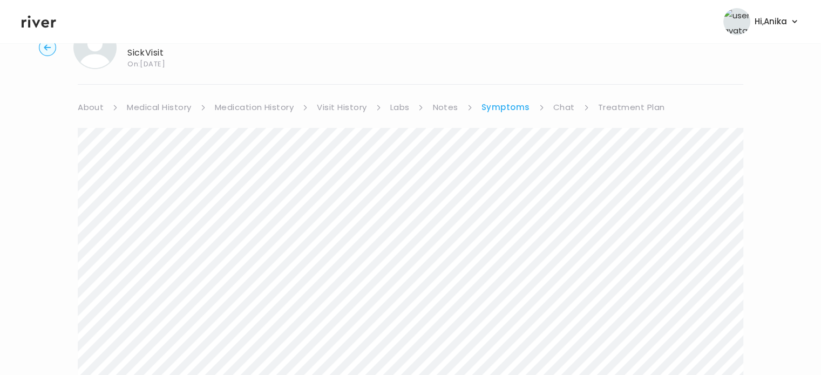
scroll to position [54, 0]
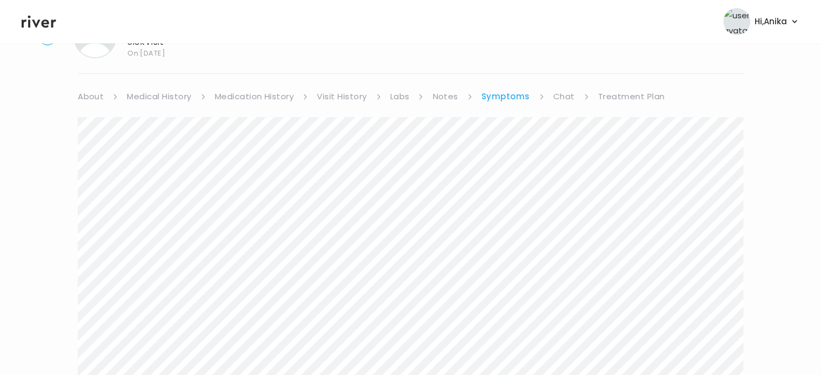
click at [554, 92] on link "Chat" at bounding box center [564, 96] width 22 height 15
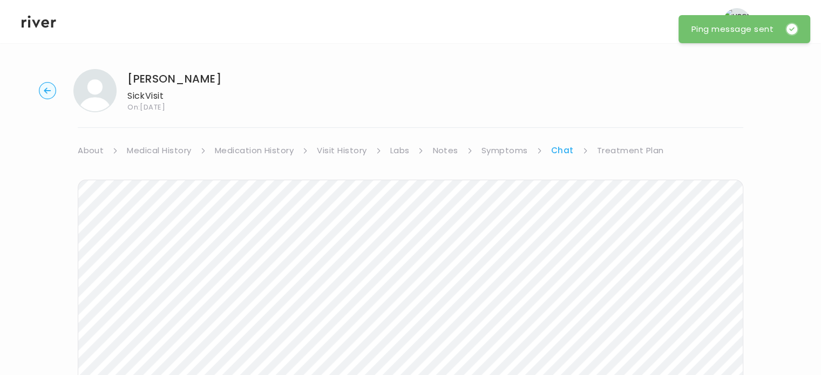
click at [620, 155] on link "Treatment Plan" at bounding box center [630, 150] width 67 height 15
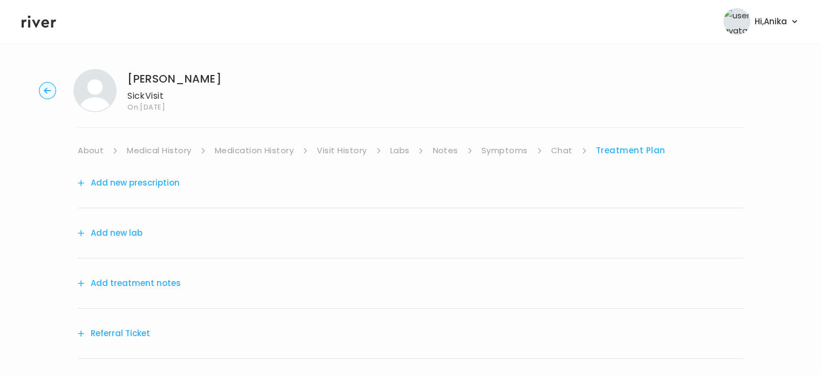
click at [511, 157] on link "Symptoms" at bounding box center [504, 150] width 46 height 15
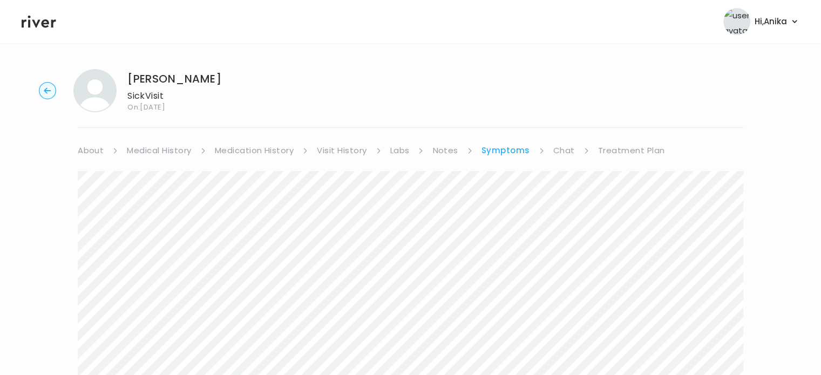
click at [613, 152] on link "Treatment Plan" at bounding box center [631, 150] width 67 height 15
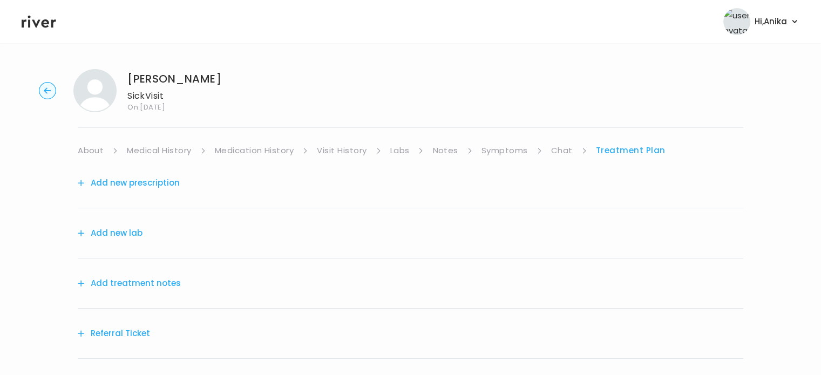
click at [150, 282] on button "Add treatment notes" at bounding box center [129, 283] width 103 height 15
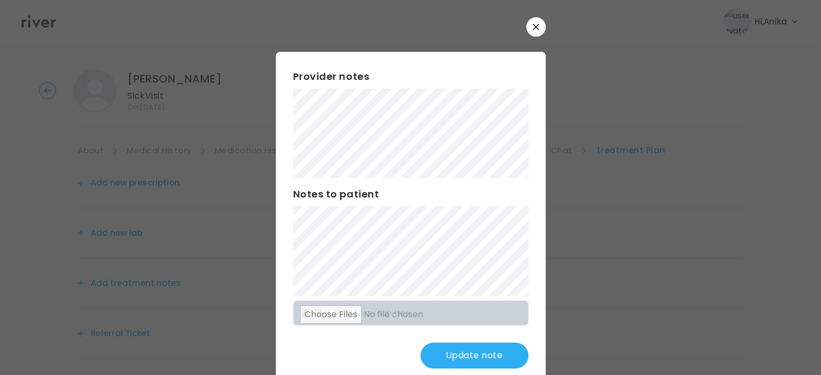
click at [479, 353] on button "Update note" at bounding box center [474, 356] width 108 height 26
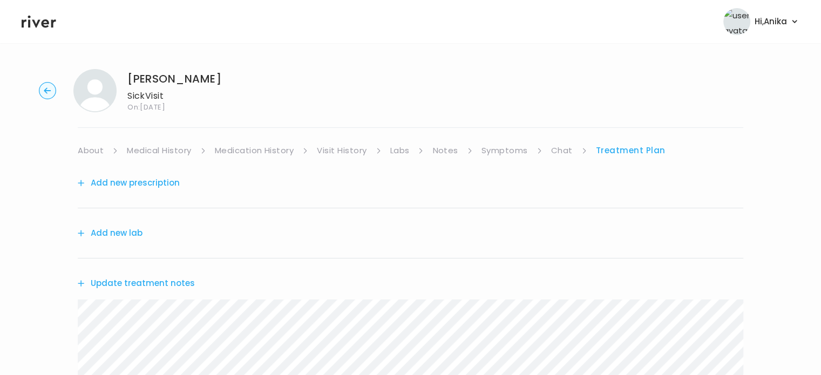
click at [558, 148] on link "Chat" at bounding box center [562, 150] width 22 height 15
click at [613, 144] on link "Treatment Plan" at bounding box center [630, 150] width 67 height 15
click at [164, 276] on button "Update treatment notes" at bounding box center [136, 283] width 117 height 15
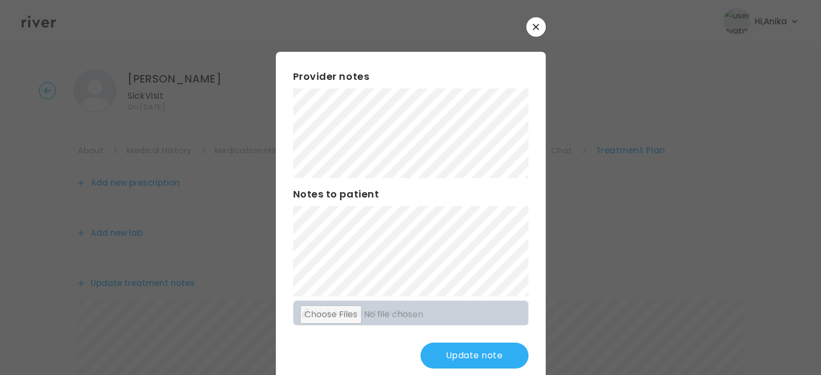
click at [280, 246] on div "Provider notes Notes to patient Click here to attach files Update note" at bounding box center [411, 219] width 270 height 334
click at [453, 354] on button "Update note" at bounding box center [474, 356] width 108 height 26
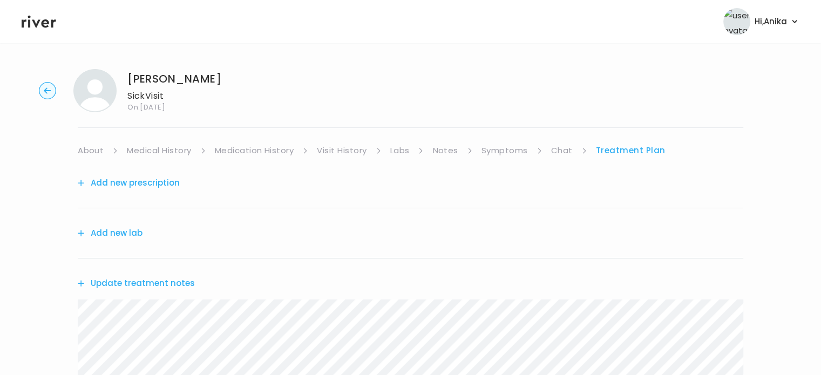
click at [164, 181] on button "Add new prescription" at bounding box center [129, 182] width 102 height 15
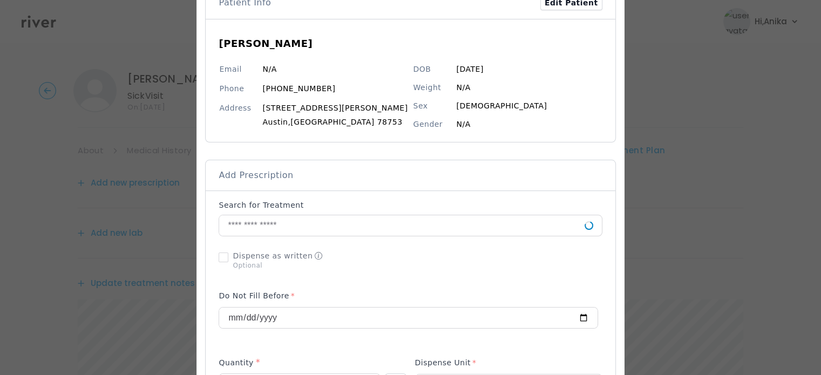
scroll to position [90, 0]
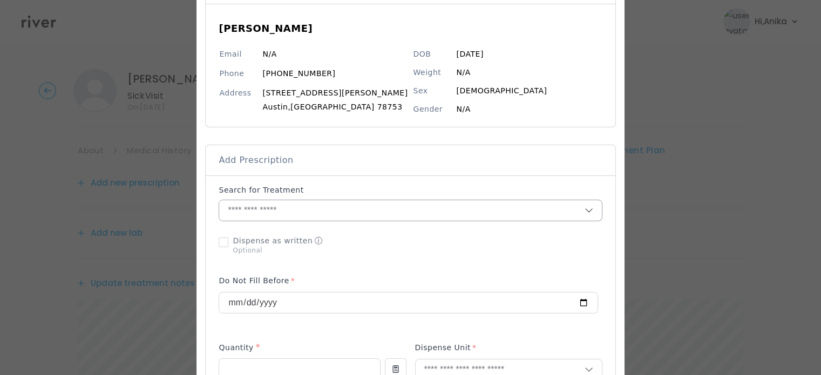
click at [327, 207] on input "text" at bounding box center [401, 210] width 365 height 21
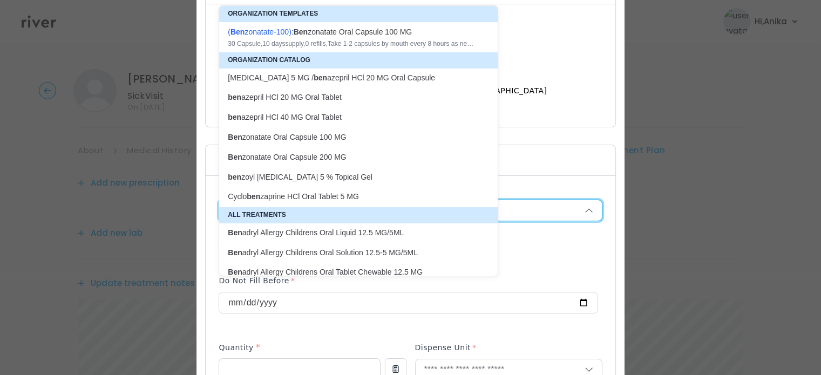
click at [345, 35] on div "( Ben zonatate-100 ): Ben zonatate Oral Capsule 100 MG" at bounding box center [352, 31] width 248 height 11
type input "**********"
type input "**"
type input "*"
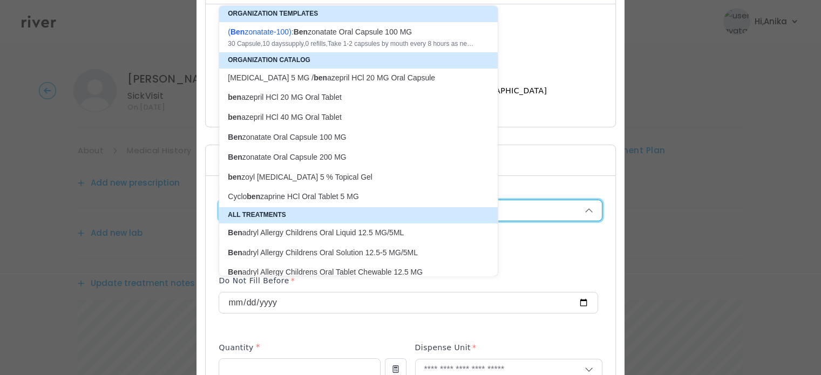
type textarea "**********"
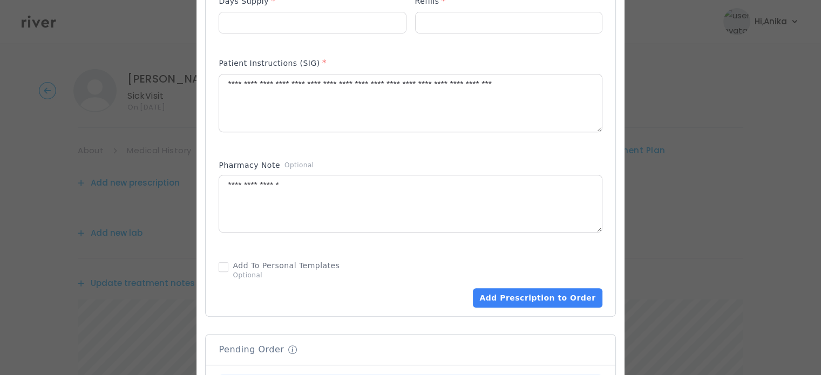
scroll to position [508, 0]
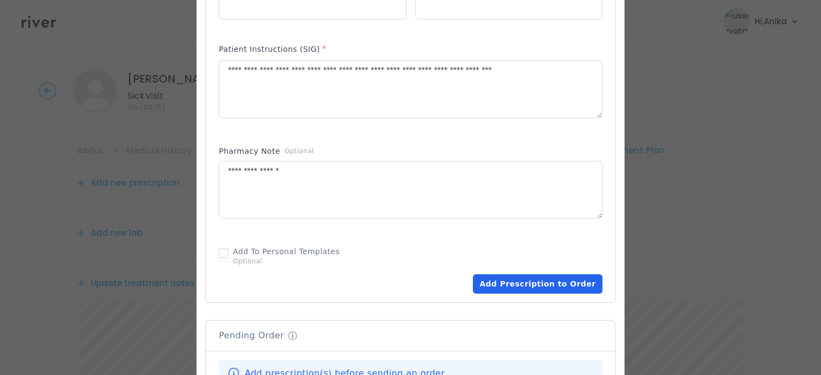
click at [503, 284] on button "Add Prescription to Order" at bounding box center [537, 283] width 129 height 19
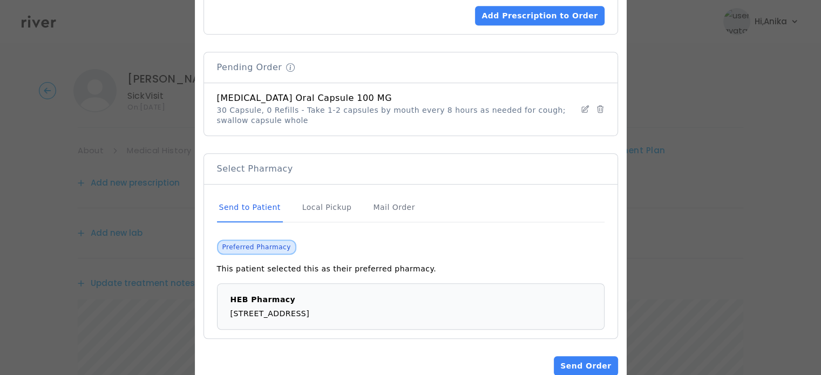
scroll to position [801, 0]
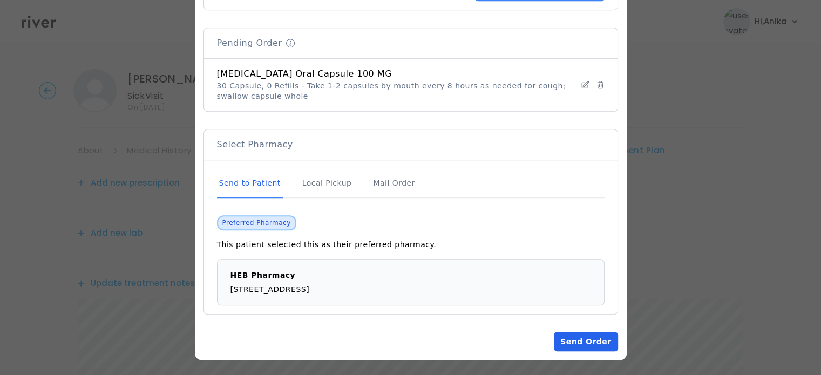
click at [583, 338] on button "Send Order" at bounding box center [586, 341] width 64 height 19
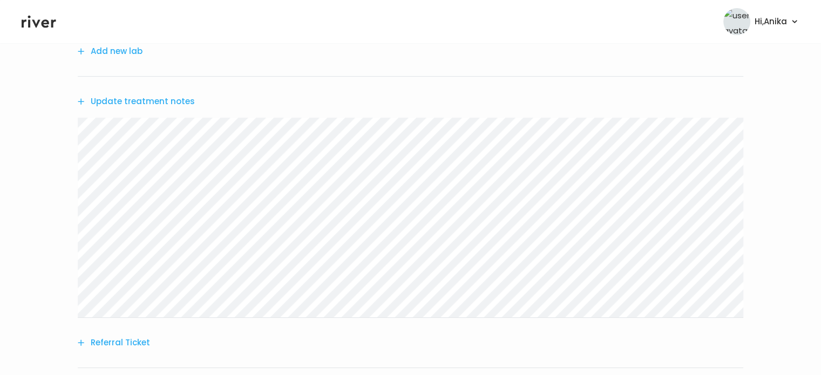
scroll to position [386, 0]
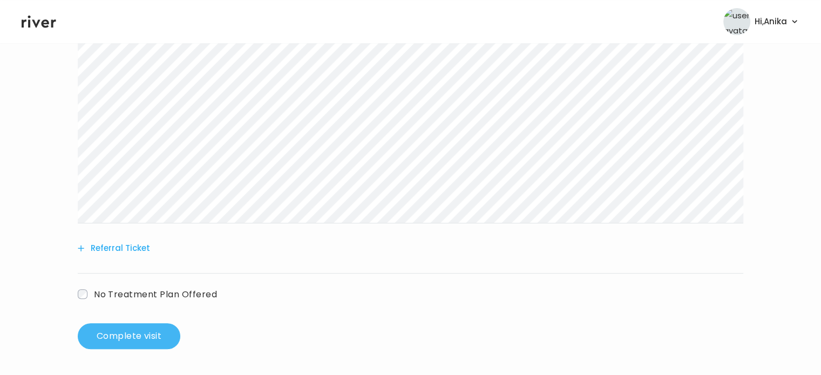
click at [113, 345] on button "Complete visit" at bounding box center [129, 336] width 103 height 26
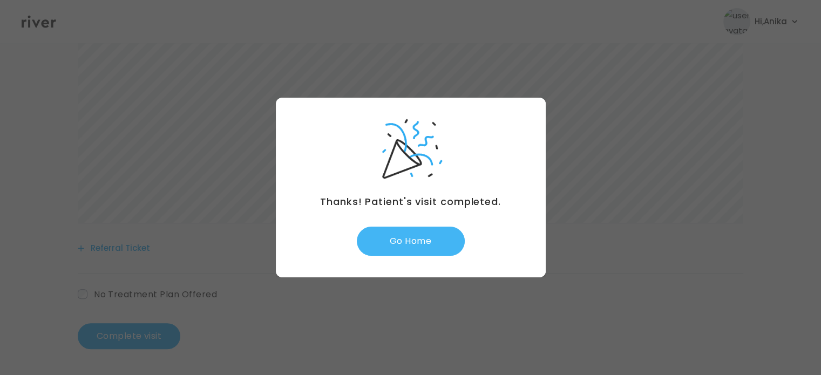
click at [405, 242] on button "Go Home" at bounding box center [411, 241] width 108 height 29
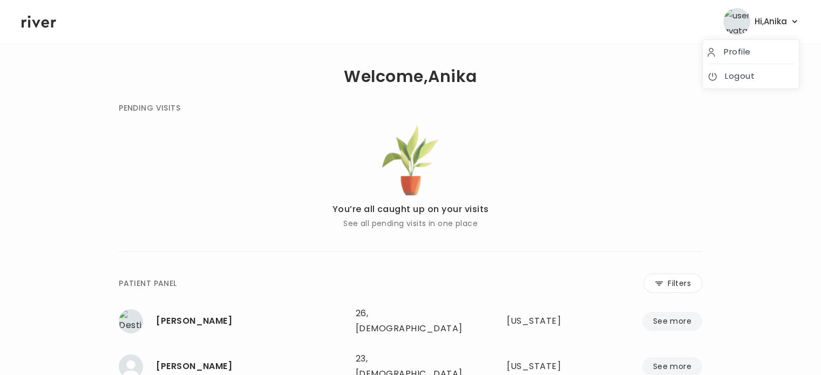
click at [777, 30] on button "Hi, [PERSON_NAME]" at bounding box center [761, 21] width 76 height 27
click at [737, 82] on link "Logout" at bounding box center [750, 76] width 87 height 15
